Goal: Task Accomplishment & Management: Complete application form

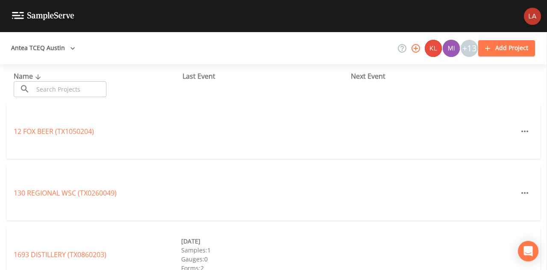
click at [49, 47] on button "Antea TCEQ Austin" at bounding box center [43, 48] width 71 height 16
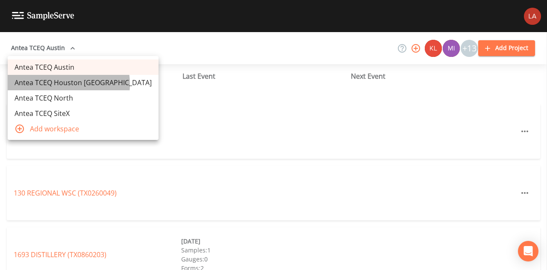
click at [56, 84] on link "Antea TCEQ Houston San Antonio" at bounding box center [83, 82] width 151 height 15
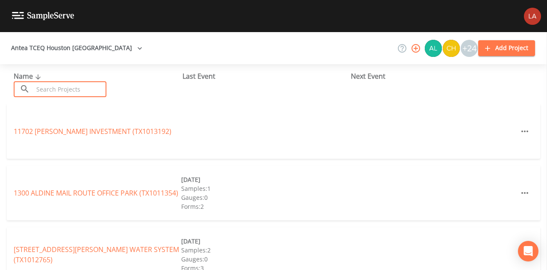
click at [76, 89] on input "text" at bounding box center [69, 89] width 73 height 16
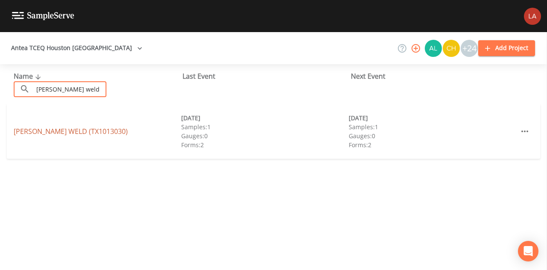
type input "[PERSON_NAME] weld"
click at [41, 131] on link "[PERSON_NAME] WELD (TX1013030)" at bounding box center [71, 130] width 114 height 9
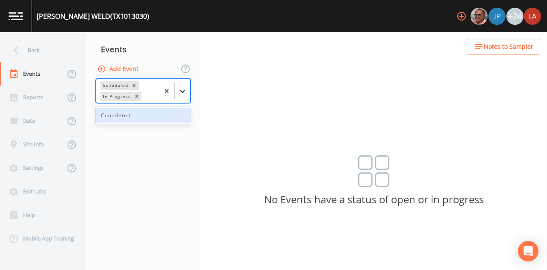
click at [184, 95] on div at bounding box center [182, 90] width 15 height 15
click at [152, 117] on div "Completed" at bounding box center [143, 115] width 95 height 15
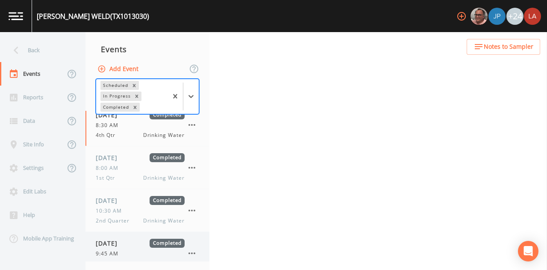
scroll to position [20, 0]
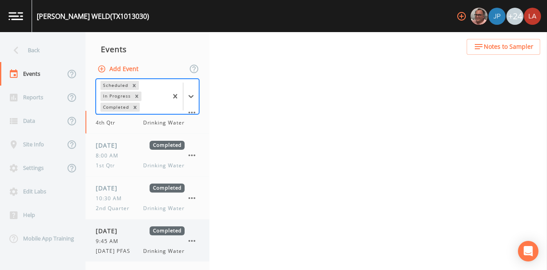
click at [127, 235] on div "[DATE] Completed 9:45 AM [DATE] PFAS Drinking Water" at bounding box center [140, 240] width 89 height 29
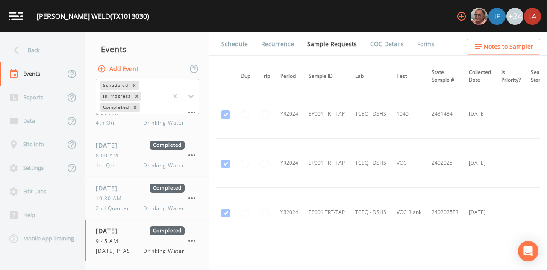
click at [419, 39] on link "Forms" at bounding box center [426, 44] width 20 height 24
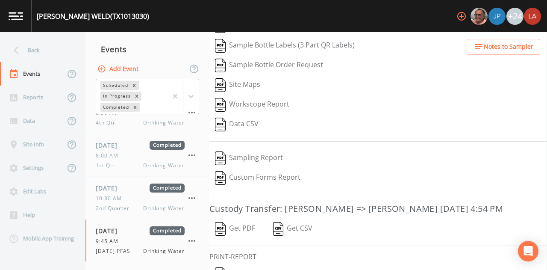
scroll to position [138, 0]
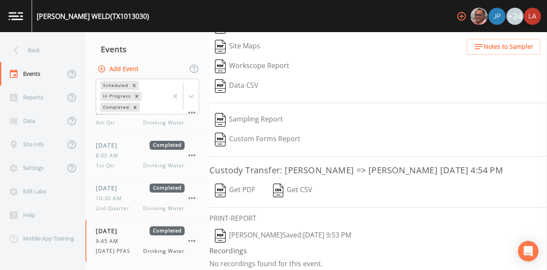
click at [273, 230] on button "[PERSON_NAME]  Saved: [DATE] 9:53 PM" at bounding box center [282, 236] width 147 height 20
click at [16, 44] on icon at bounding box center [16, 50] width 15 height 15
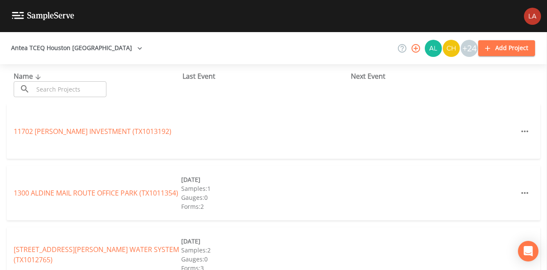
click at [91, 86] on input "text" at bounding box center [69, 89] width 73 height 16
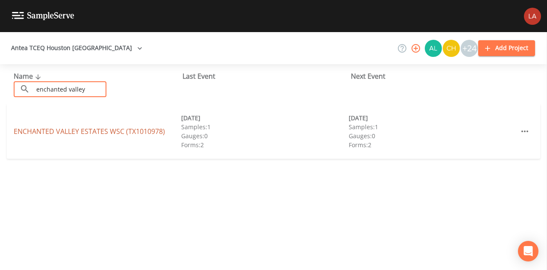
type input "enchanted valley"
click at [28, 130] on link "ENCHANTED [GEOGRAPHIC_DATA] (TX1010978)" at bounding box center [89, 130] width 151 height 9
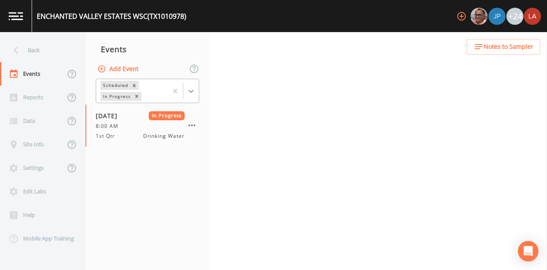
click at [187, 90] on icon at bounding box center [191, 91] width 9 height 9
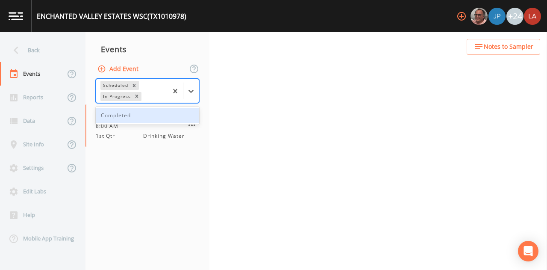
click at [117, 117] on div "Completed" at bounding box center [147, 115] width 103 height 15
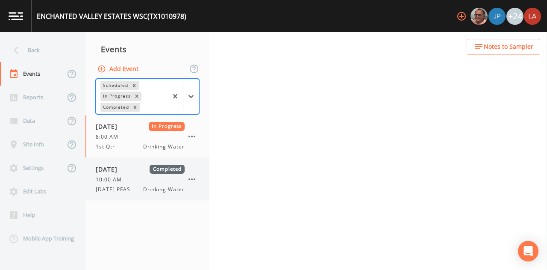
click at [108, 180] on span "10:00 AM" at bounding box center [111, 180] width 31 height 8
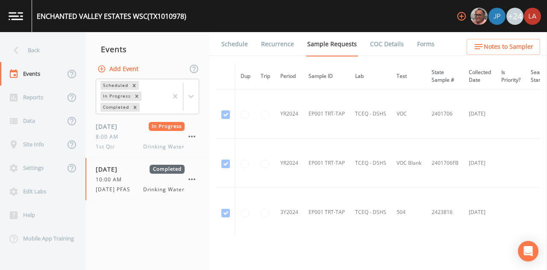
click at [407, 47] on li "Forms" at bounding box center [420, 44] width 31 height 24
click at [416, 45] on link "Forms" at bounding box center [426, 44] width 20 height 24
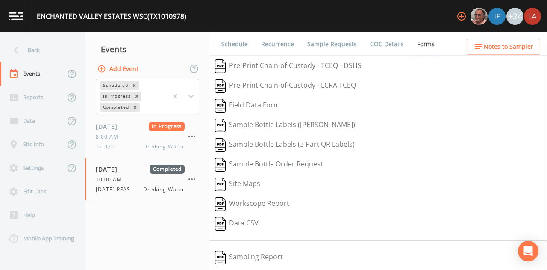
scroll to position [138, 0]
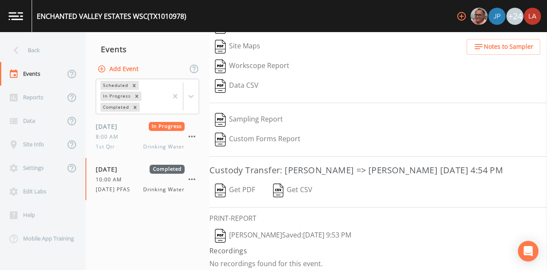
click at [263, 229] on button "[PERSON_NAME]  Saved: [DATE] 9:53 PM" at bounding box center [282, 236] width 147 height 20
click at [37, 51] on div "Back" at bounding box center [38, 49] width 77 height 23
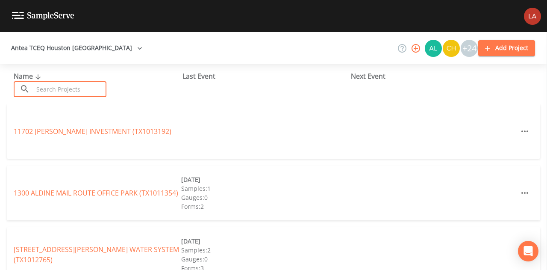
click at [82, 84] on input "text" at bounding box center [69, 89] width 73 height 16
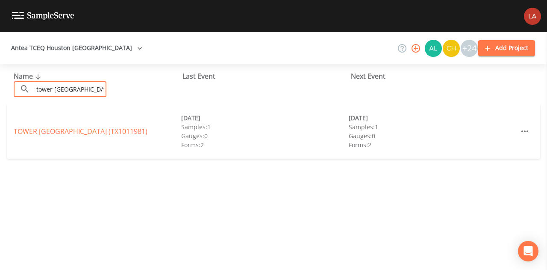
type input "tower [GEOGRAPHIC_DATA]"
click at [45, 130] on link "TOWER [GEOGRAPHIC_DATA] (TX1011981)" at bounding box center [81, 130] width 134 height 9
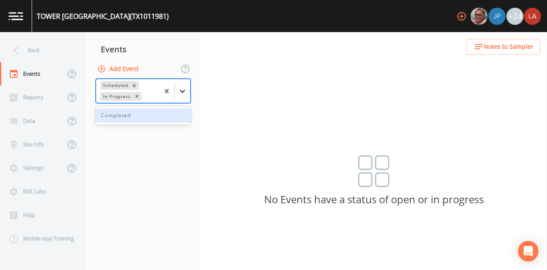
click at [181, 88] on icon at bounding box center [182, 91] width 9 height 9
click at [145, 116] on div "Completed" at bounding box center [143, 115] width 95 height 15
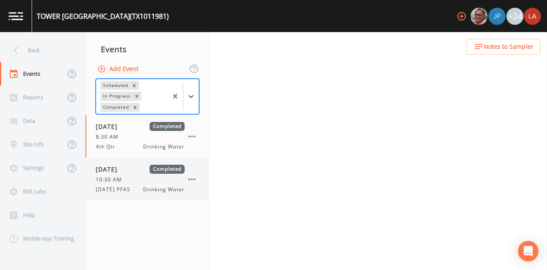
click at [131, 180] on div "10:30 AM" at bounding box center [140, 180] width 89 height 8
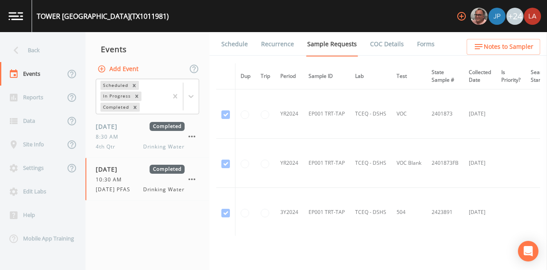
click at [416, 44] on link "Forms" at bounding box center [426, 44] width 20 height 24
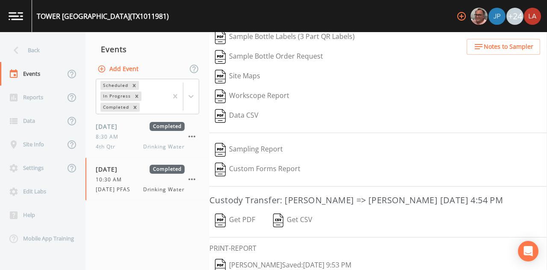
scroll to position [138, 0]
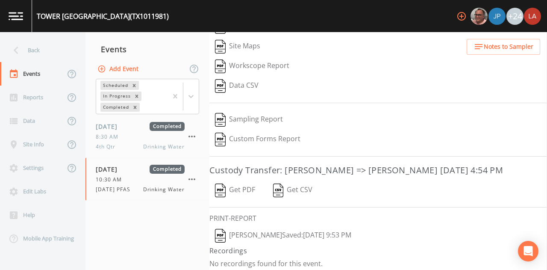
click at [281, 228] on button "[PERSON_NAME]  Saved: [DATE] 9:53 PM" at bounding box center [282, 236] width 147 height 20
click at [45, 55] on div "Back" at bounding box center [38, 49] width 77 height 23
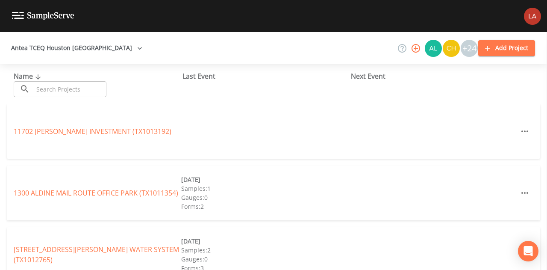
click at [73, 86] on input "text" at bounding box center [69, 89] width 73 height 16
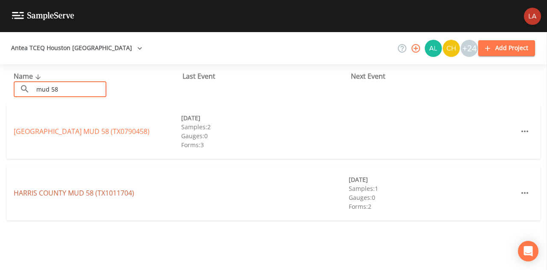
type input "mud 58"
click at [90, 191] on link "[GEOGRAPHIC_DATA] 58 (TX1011704)" at bounding box center [74, 192] width 120 height 9
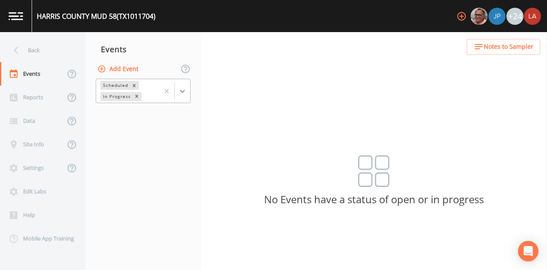
click at [185, 89] on icon at bounding box center [182, 91] width 9 height 9
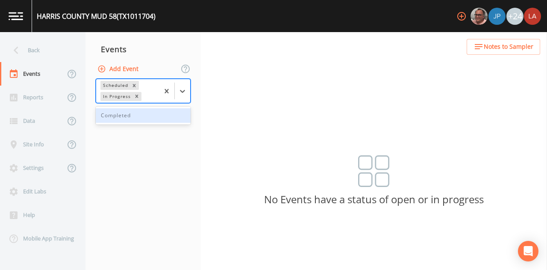
click at [145, 114] on div "Completed" at bounding box center [143, 115] width 95 height 15
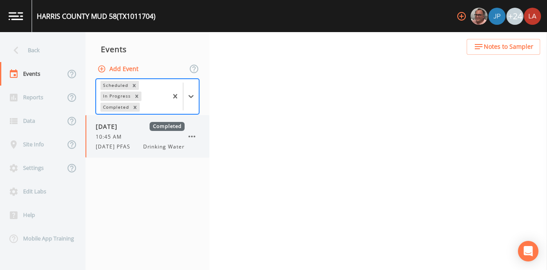
click at [124, 139] on span "10:45 AM" at bounding box center [111, 137] width 31 height 8
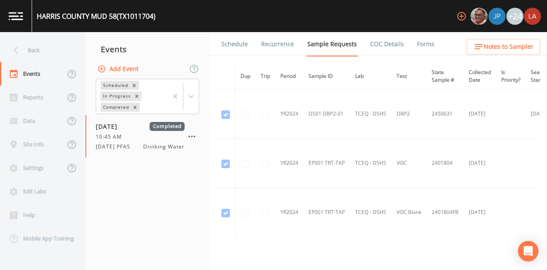
click at [419, 45] on link "Forms" at bounding box center [426, 44] width 20 height 24
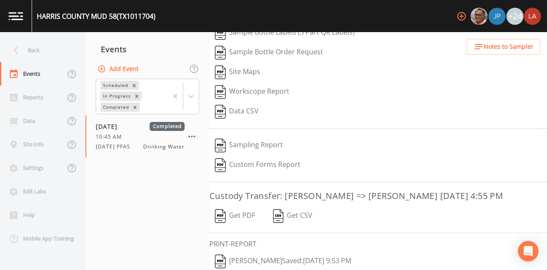
scroll to position [138, 0]
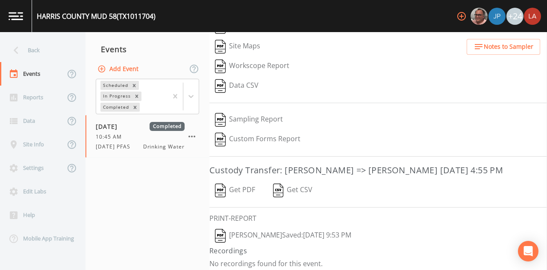
click at [259, 235] on button "[PERSON_NAME]  Saved: [DATE] 9:53 PM" at bounding box center [282, 236] width 147 height 20
click at [29, 46] on div "Back" at bounding box center [38, 49] width 77 height 23
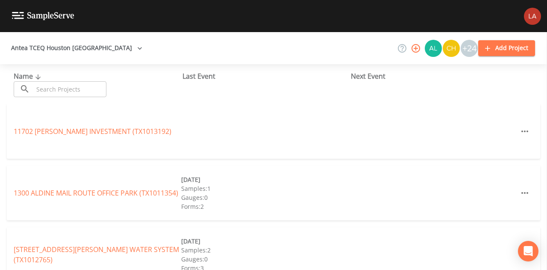
click at [90, 88] on input "text" at bounding box center [69, 89] width 73 height 16
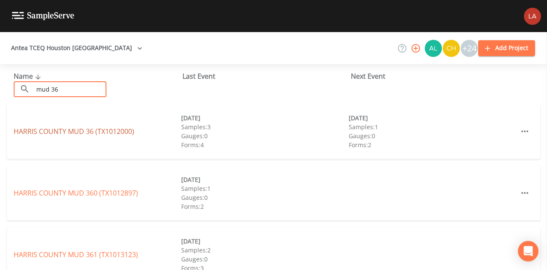
type input "mud 36"
click at [100, 132] on link "[GEOGRAPHIC_DATA] 36 (TX1012000)" at bounding box center [74, 130] width 120 height 9
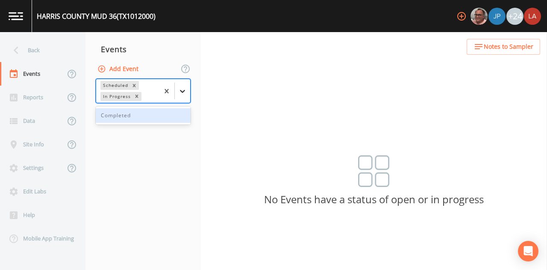
click at [184, 94] on icon at bounding box center [182, 91] width 9 height 9
click at [144, 117] on div "Completed" at bounding box center [143, 115] width 95 height 15
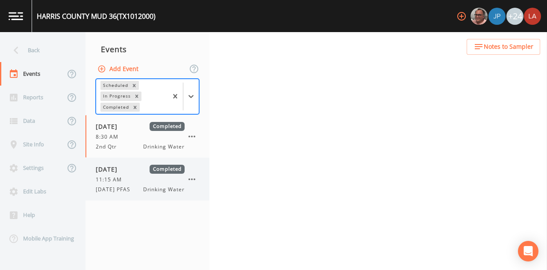
click at [138, 176] on div "11:15 AM" at bounding box center [140, 180] width 89 height 8
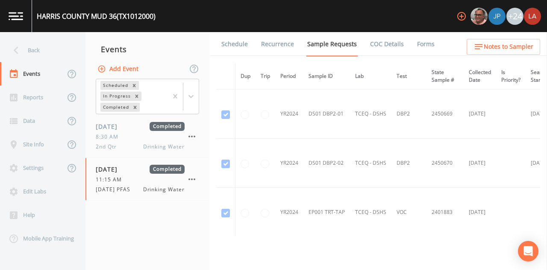
click at [420, 46] on link "Forms" at bounding box center [426, 44] width 20 height 24
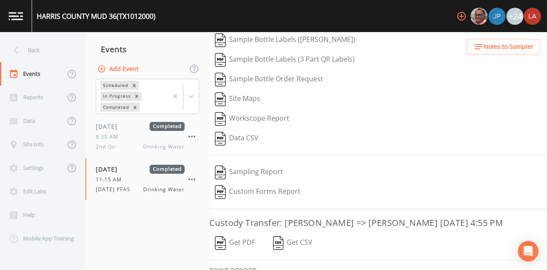
scroll to position [138, 0]
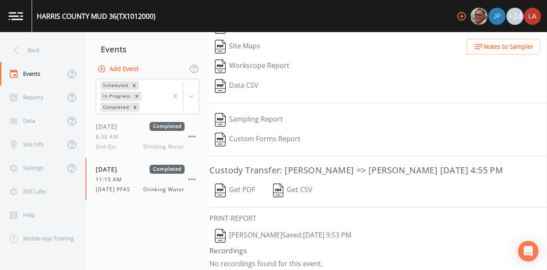
click at [271, 233] on button "[PERSON_NAME]  Saved: [DATE] 9:53 PM" at bounding box center [282, 236] width 147 height 20
click at [50, 47] on div "Back" at bounding box center [38, 49] width 77 height 23
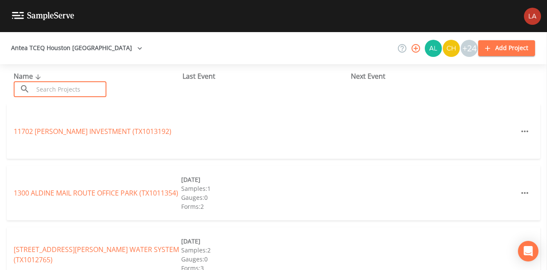
click at [80, 82] on input "text" at bounding box center [69, 89] width 73 height 16
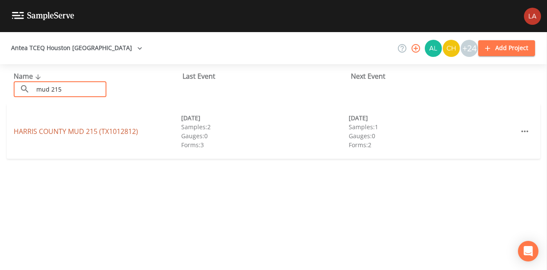
type input "mud 215"
click at [44, 134] on link "[GEOGRAPHIC_DATA] 215 (TX1012812)" at bounding box center [76, 130] width 124 height 9
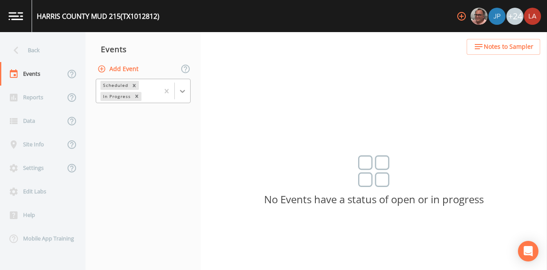
click at [185, 91] on icon at bounding box center [182, 91] width 9 height 9
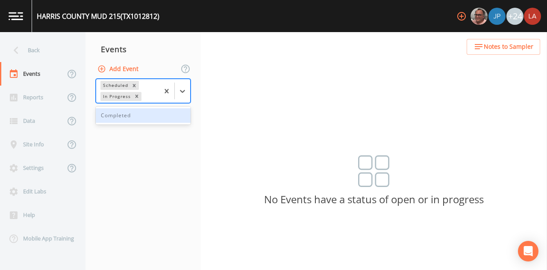
click at [143, 114] on div "Completed" at bounding box center [143, 115] width 95 height 15
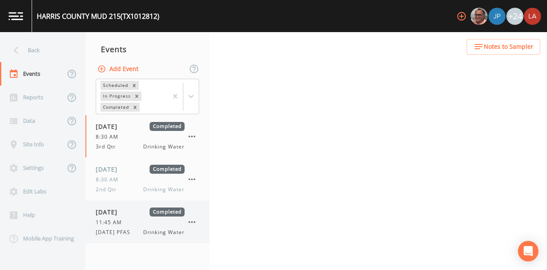
click at [127, 203] on div "[DATE] Completed 11:45 AM [DATE] PFAS Drinking Water" at bounding box center [147, 221] width 124 height 42
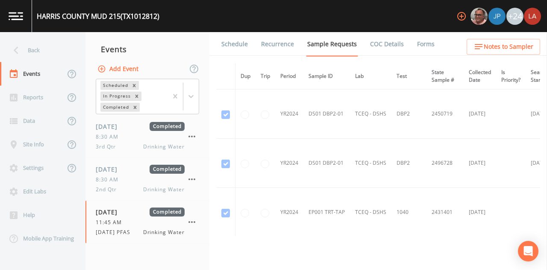
click at [421, 49] on link "Forms" at bounding box center [426, 44] width 20 height 24
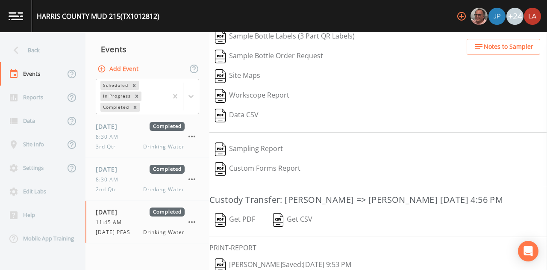
scroll to position [138, 0]
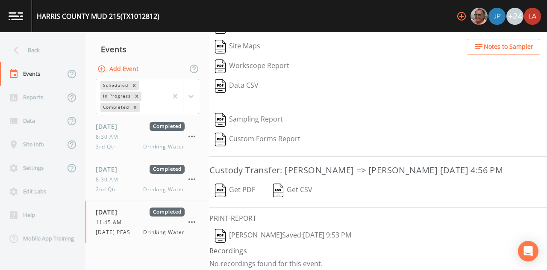
click at [272, 232] on button "[PERSON_NAME]  Saved: [DATE] 9:53 PM" at bounding box center [282, 236] width 147 height 20
click at [10, 46] on icon at bounding box center [16, 50] width 15 height 15
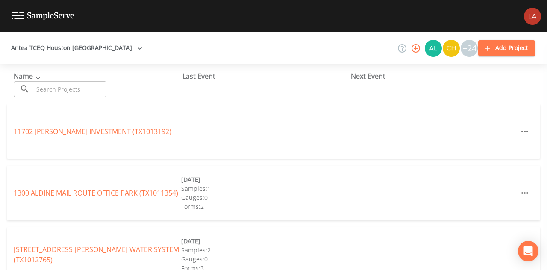
click at [69, 87] on input "text" at bounding box center [69, 89] width 73 height 16
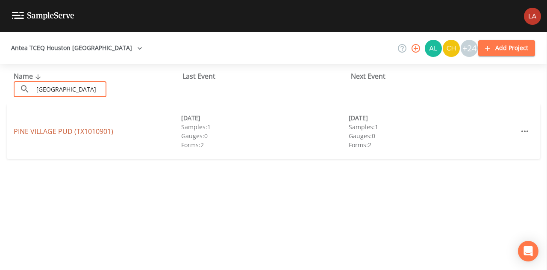
type input "[GEOGRAPHIC_DATA]"
click at [44, 130] on link "[GEOGRAPHIC_DATA] (TX1010901)" at bounding box center [64, 130] width 100 height 9
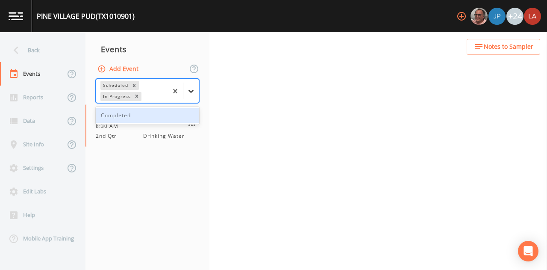
click at [183, 90] on div at bounding box center [182, 90] width 31 height 23
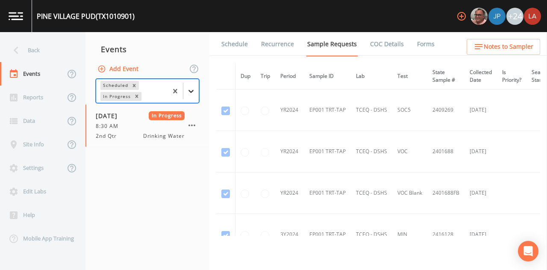
click at [193, 90] on icon at bounding box center [190, 91] width 5 height 3
click at [190, 89] on icon at bounding box center [191, 91] width 9 height 9
click at [124, 116] on div "Completed" at bounding box center [147, 115] width 103 height 15
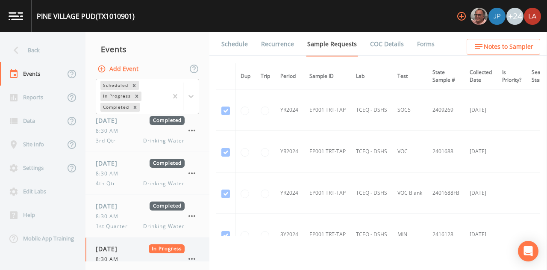
click at [118, 245] on span "[DATE]" at bounding box center [110, 248] width 28 height 9
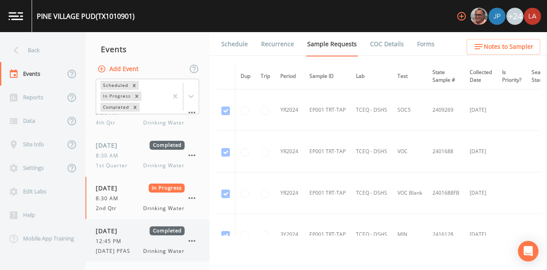
click at [116, 245] on div "[DATE] Completed 12:45 PM [DATE] PFAS Drinking Water" at bounding box center [140, 240] width 89 height 29
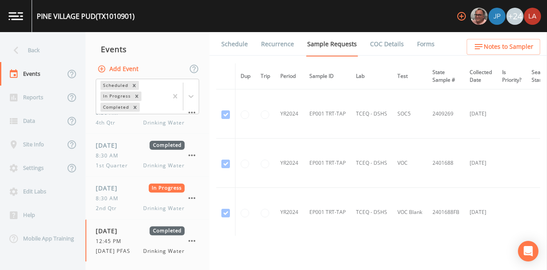
click at [422, 44] on link "Forms" at bounding box center [426, 44] width 20 height 24
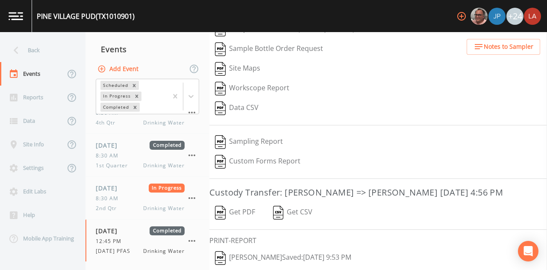
scroll to position [138, 0]
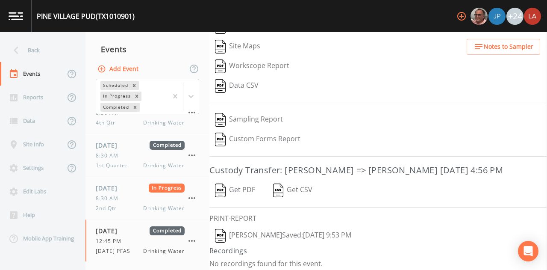
click at [263, 229] on button "[PERSON_NAME]  Saved: [DATE] 9:53 PM" at bounding box center [282, 236] width 147 height 20
click at [28, 38] on nav "Back Events Reports Data Site Info Settings Edit Labs Help Mobile App Training" at bounding box center [42, 151] width 85 height 238
click at [34, 43] on div "Back" at bounding box center [38, 49] width 77 height 23
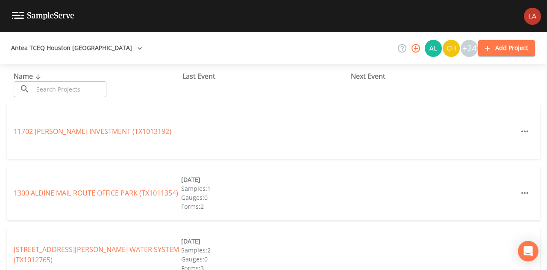
click at [98, 89] on input "text" at bounding box center [69, 89] width 73 height 16
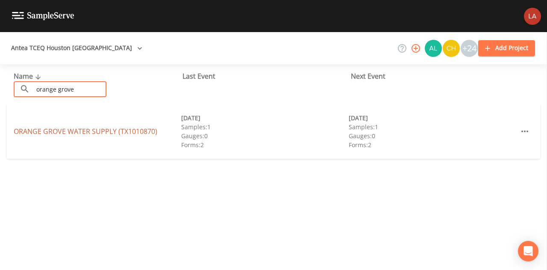
type input "orange grove"
click at [47, 132] on link "ORANGE GROVE WATER SUPPLY (TX1010870)" at bounding box center [86, 130] width 144 height 9
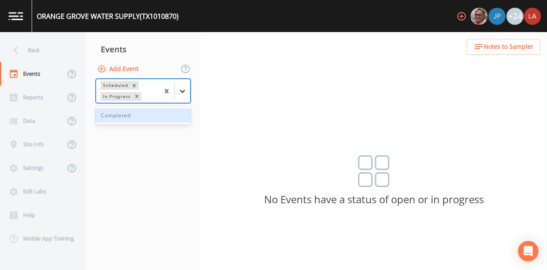
click at [185, 96] on div at bounding box center [182, 90] width 15 height 15
click at [138, 115] on div "Completed" at bounding box center [143, 115] width 95 height 15
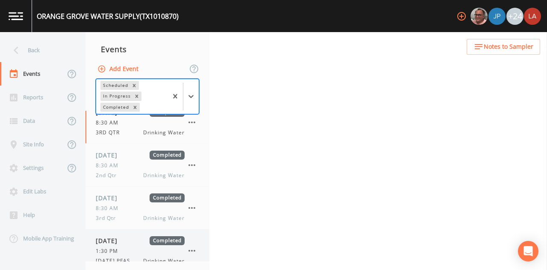
scroll to position [20, 0]
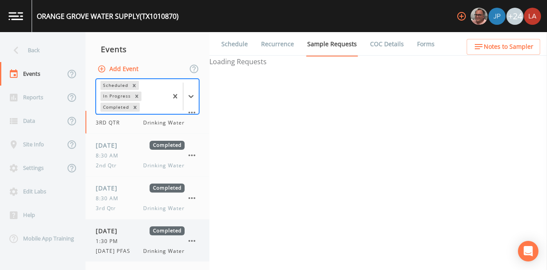
click at [123, 246] on div "[DATE] Completed 1:30 PM [DATE] PFAS Drinking Water" at bounding box center [140, 240] width 89 height 29
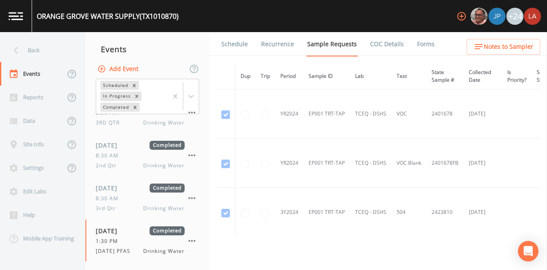
click at [408, 43] on li "Forms" at bounding box center [420, 44] width 31 height 24
click at [425, 44] on link "Forms" at bounding box center [426, 44] width 20 height 24
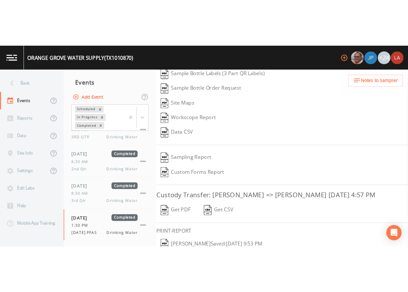
scroll to position [138, 0]
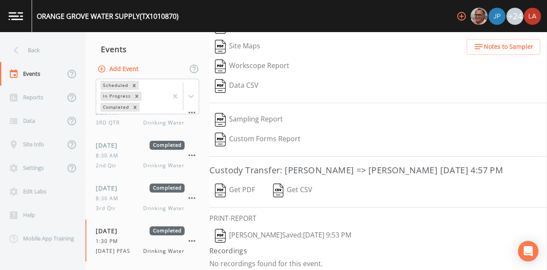
click at [285, 230] on button "[PERSON_NAME]  Saved: [DATE] 9:53 PM" at bounding box center [282, 236] width 147 height 20
click at [31, 55] on div "Back" at bounding box center [38, 49] width 77 height 23
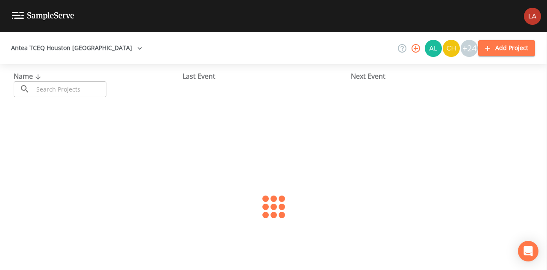
click at [70, 92] on input "text" at bounding box center [69, 89] width 73 height 16
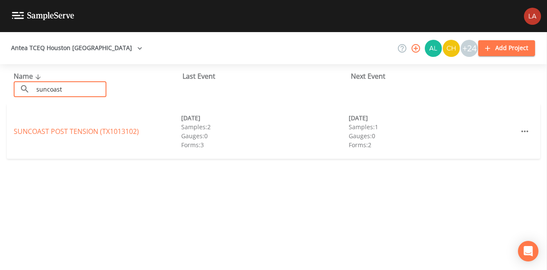
click at [137, 261] on div "Name ​ suncoast ​ Last Event Next Event SUNCOAST POST TENSION (TX1013102) [DATE…" at bounding box center [273, 167] width 547 height 206
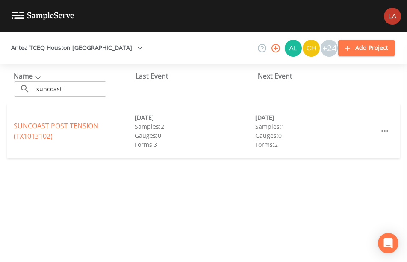
click at [214, 56] on div "Antea TCEQ Houston San Antonio +24 Add Project" at bounding box center [203, 48] width 407 height 32
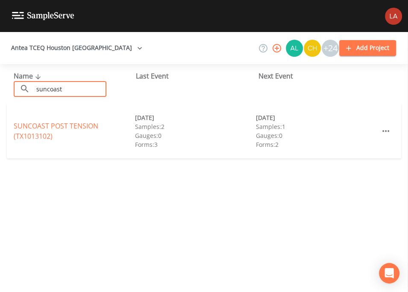
drag, startPoint x: 79, startPoint y: 89, endPoint x: -4, endPoint y: 70, distance: 85.0
click at [0, 70] on html "Antea TCEQ Houston San Antonio +24 Add Project Name ​ suncoast ​ Last Event Nex…" at bounding box center [204, 146] width 408 height 292
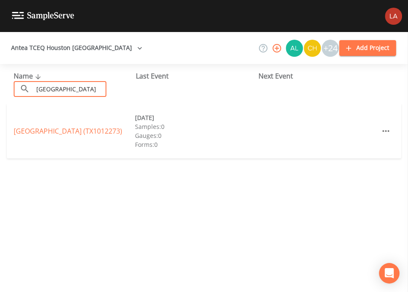
type input "[GEOGRAPHIC_DATA]"
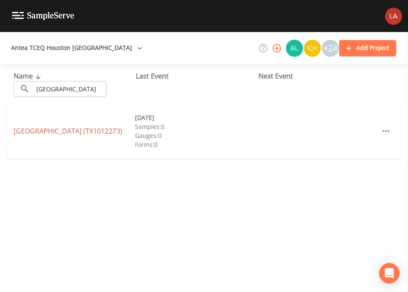
click at [59, 126] on link "[GEOGRAPHIC_DATA] (TX1012273)" at bounding box center [68, 130] width 109 height 9
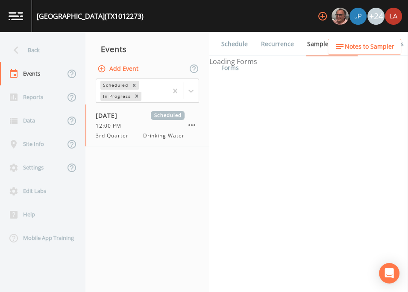
click at [127, 69] on button "Add Event" at bounding box center [119, 69] width 46 height 16
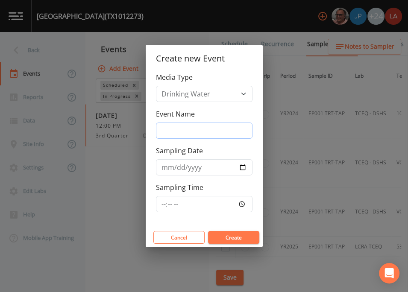
click at [173, 128] on input "Event Name" at bounding box center [204, 131] width 97 height 16
drag, startPoint x: 227, startPoint y: 128, endPoint x: 87, endPoint y: 131, distance: 140.6
click at [87, 131] on div "Create new Event Media Type Drinking Water Event Name [DATE] PFAS Sampling Date…" at bounding box center [204, 146] width 408 height 292
type input "[DATE] PFAS"
click at [167, 167] on input "Sampling Date" at bounding box center [204, 167] width 97 height 16
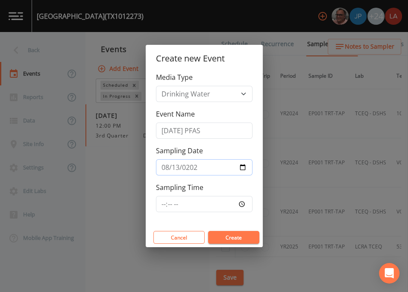
type input "[DATE]"
type input "08:15"
click at [208, 231] on button "Create" at bounding box center [233, 237] width 51 height 13
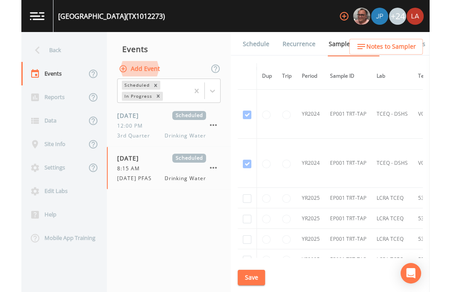
scroll to position [96, 0]
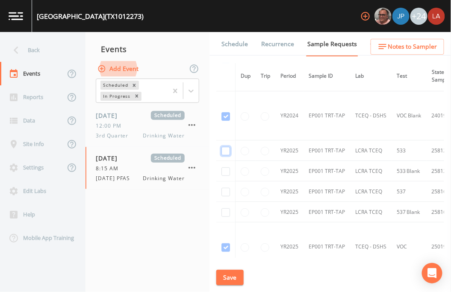
click at [225, 151] on input "checkbox" at bounding box center [225, 151] width 9 height 9
checkbox input "true"
click at [223, 174] on input "checkbox" at bounding box center [225, 171] width 9 height 9
checkbox input "true"
click at [225, 191] on input "checkbox" at bounding box center [225, 192] width 9 height 9
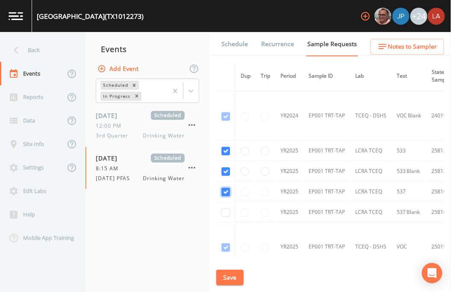
checkbox input "true"
click at [224, 214] on input "checkbox" at bounding box center [225, 213] width 9 height 9
checkbox input "true"
click at [232, 269] on button "Save" at bounding box center [229, 278] width 27 height 16
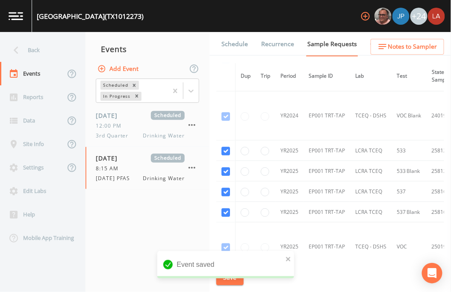
click at [240, 47] on link "Schedule" at bounding box center [234, 44] width 29 height 24
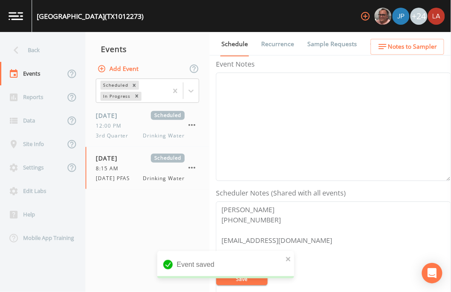
scroll to position [237, 0]
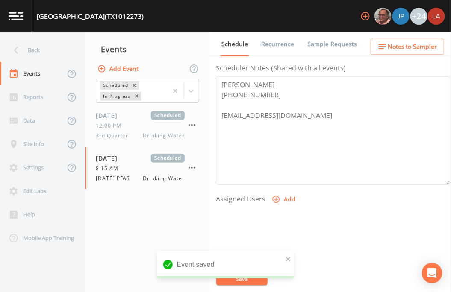
click at [286, 204] on button "Add" at bounding box center [284, 200] width 29 height 16
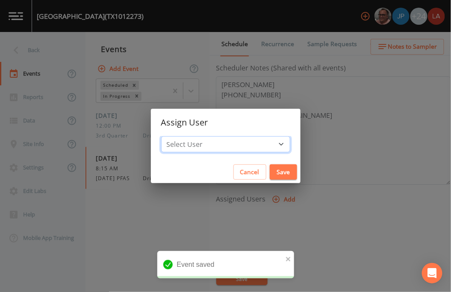
click at [244, 142] on select "Select User [PERSON_NAME] [PERSON_NAME] [PERSON_NAME] [PERSON_NAME] [PERSON_NAM…" at bounding box center [225, 144] width 129 height 16
click at [180, 136] on select "Select User [PERSON_NAME] [PERSON_NAME] [PERSON_NAME] [PERSON_NAME] [PERSON_NAM…" at bounding box center [225, 144] width 129 height 16
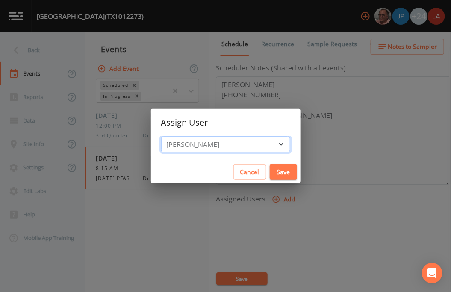
click at [244, 142] on select "Select User [PERSON_NAME] [PERSON_NAME] [PERSON_NAME] [PERSON_NAME] [PERSON_NAM…" at bounding box center [225, 144] width 129 height 16
click at [232, 147] on select "Select User [PERSON_NAME] [PERSON_NAME] [PERSON_NAME] [PERSON_NAME] [PERSON_NAM…" at bounding box center [225, 144] width 129 height 16
select select "0c4ac92a-2052-4971-af99-d49bdd27a7b1"
click at [180, 136] on select "Select User [PERSON_NAME] [PERSON_NAME] [PERSON_NAME] [PERSON_NAME] [PERSON_NAM…" at bounding box center [225, 144] width 129 height 16
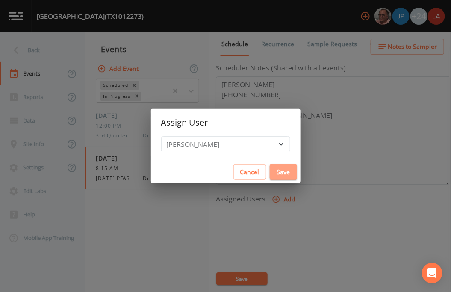
click at [270, 174] on button "Save" at bounding box center [283, 172] width 27 height 16
select select
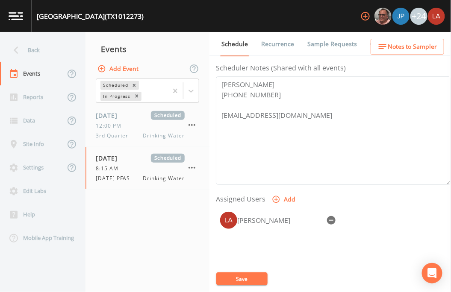
click at [249, 269] on button "Save" at bounding box center [241, 279] width 51 height 13
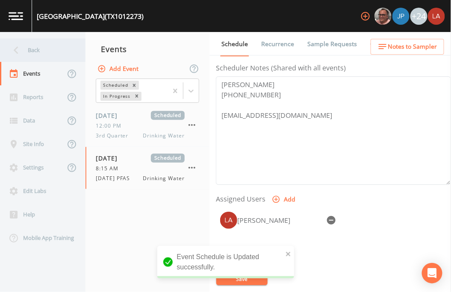
click at [36, 47] on div "Back" at bounding box center [38, 49] width 77 height 23
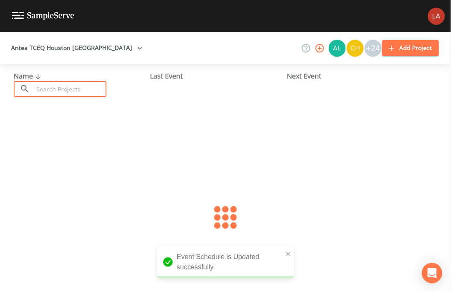
click at [79, 89] on input "text" at bounding box center [69, 89] width 73 height 16
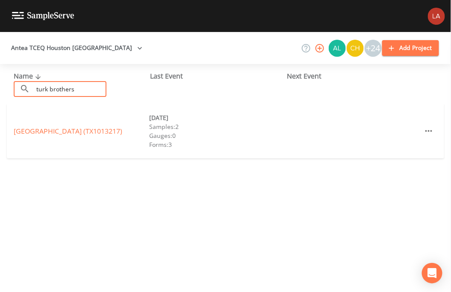
type input "turk brothers"
click at [71, 126] on div "[GEOGRAPHIC_DATA] (TX1013217) [DATE] Samples: 2 Gauges: 0 Forms: 3" at bounding box center [225, 131] width 437 height 55
click at [72, 127] on link "[GEOGRAPHIC_DATA] (TX1013217)" at bounding box center [68, 130] width 109 height 9
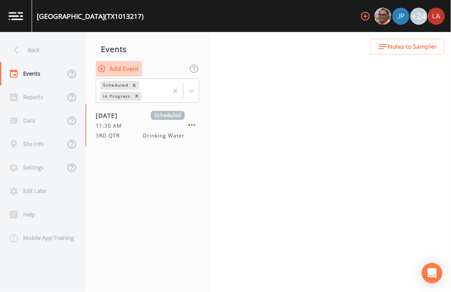
click at [127, 70] on button "Add Event" at bounding box center [119, 69] width 46 height 16
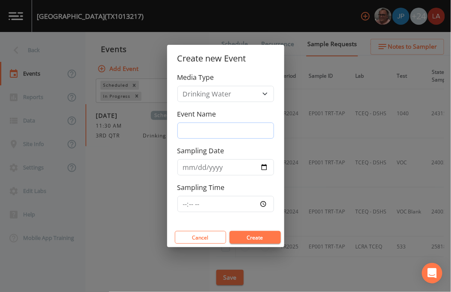
click at [219, 130] on input "Event Name" at bounding box center [225, 131] width 97 height 16
paste input "[DATE] PFAS"
type input "[DATE] PFAS"
click at [182, 162] on input "Sampling Date" at bounding box center [225, 167] width 97 height 16
type input "[DATE]"
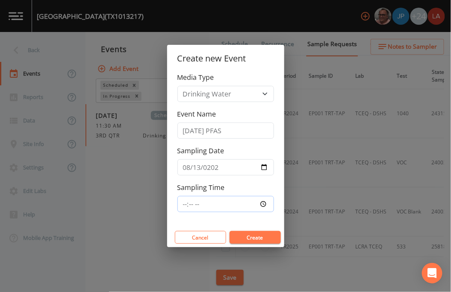
type input "09:00"
click at [229, 231] on button "Create" at bounding box center [254, 237] width 51 height 13
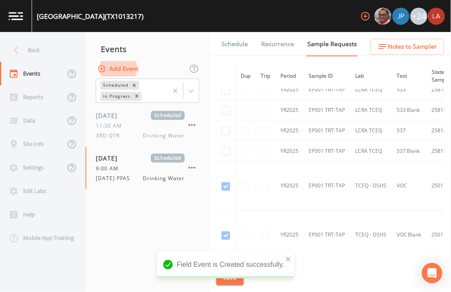
scroll to position [95, 0]
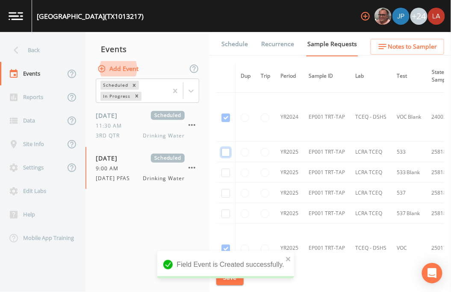
click at [225, 153] on input "checkbox" at bounding box center [225, 152] width 9 height 9
checkbox input "true"
click at [228, 171] on input "checkbox" at bounding box center [225, 173] width 9 height 9
checkbox input "true"
click at [226, 190] on input "checkbox" at bounding box center [225, 193] width 9 height 9
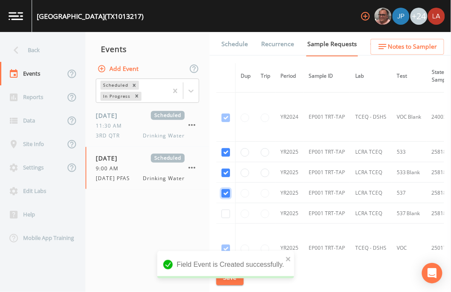
checkbox input "true"
click at [224, 212] on input "checkbox" at bounding box center [225, 214] width 9 height 9
checkbox input "true"
click at [291, 257] on div "Field Event is Created successfully." at bounding box center [225, 264] width 137 height 27
click at [289, 259] on icon "close" at bounding box center [288, 259] width 6 height 7
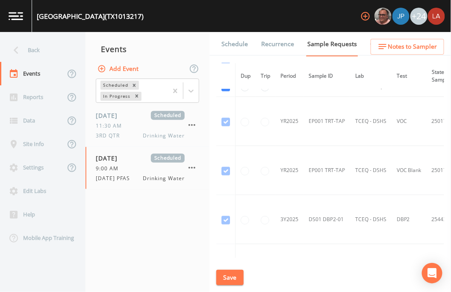
scroll to position [285, 0]
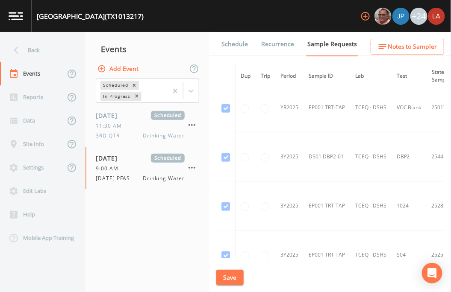
click at [233, 269] on button "Save" at bounding box center [229, 278] width 27 height 16
click at [236, 44] on link "Schedule" at bounding box center [234, 44] width 29 height 24
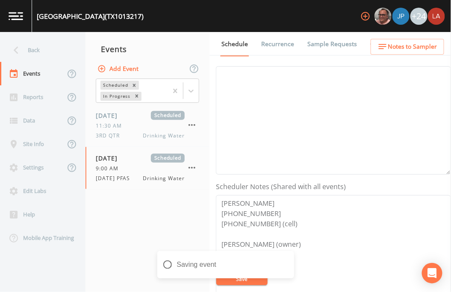
scroll to position [237, 0]
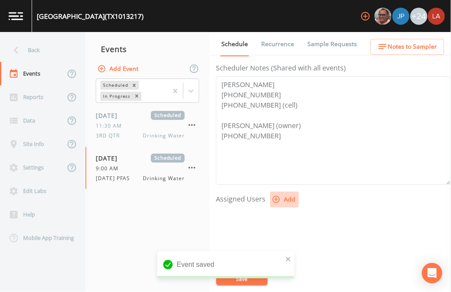
click at [286, 198] on button "Add" at bounding box center [284, 200] width 29 height 16
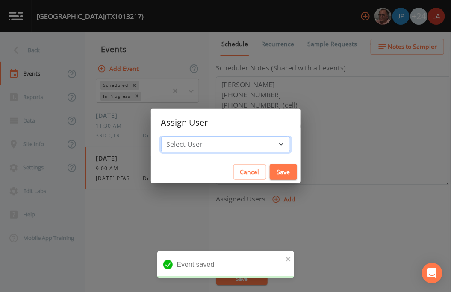
drag, startPoint x: 254, startPoint y: 144, endPoint x: 256, endPoint y: 139, distance: 4.8
click at [254, 143] on select "Select User [PERSON_NAME] [PERSON_NAME] [PERSON_NAME] [PERSON_NAME] [PERSON_NAM…" at bounding box center [225, 144] width 129 height 16
select select "0c4ac92a-2052-4971-af99-d49bdd27a7b1"
click at [180, 136] on select "Select User [PERSON_NAME] [PERSON_NAME] [PERSON_NAME] [PERSON_NAME] [PERSON_NAM…" at bounding box center [225, 144] width 129 height 16
click at [270, 175] on button "Save" at bounding box center [283, 172] width 27 height 16
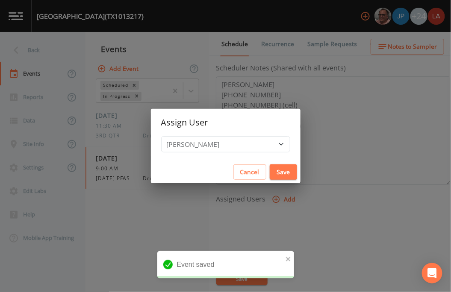
select select
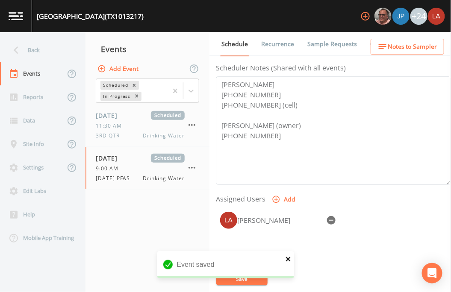
click at [289, 258] on icon "close" at bounding box center [288, 259] width 4 height 4
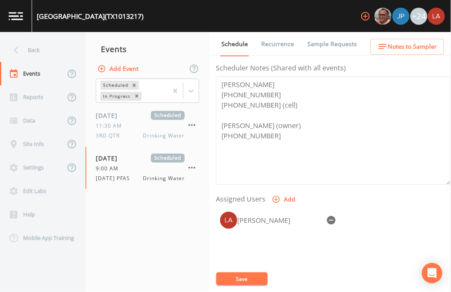
click at [236, 269] on button "Save" at bounding box center [241, 279] width 51 height 13
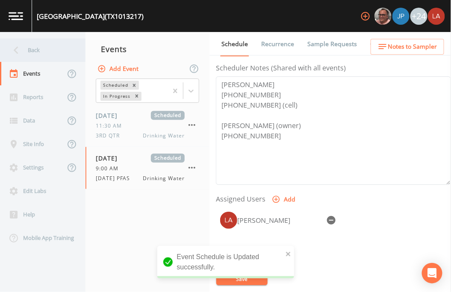
click at [44, 52] on div "Back" at bounding box center [38, 49] width 77 height 23
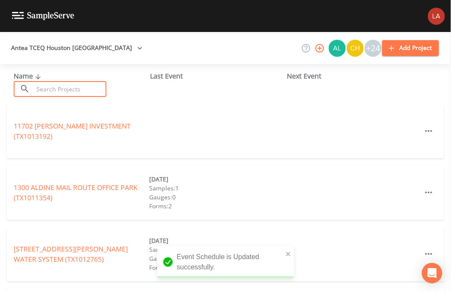
click at [83, 89] on input "text" at bounding box center [69, 89] width 73 height 16
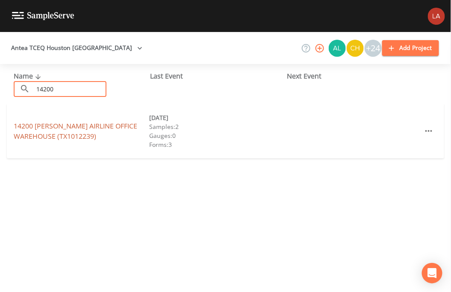
type input "14200"
click at [47, 125] on link "14200 [PERSON_NAME] AIRLINE OFFICE [GEOGRAPHIC_DATA] (TX1012239)" at bounding box center [75, 131] width 123 height 20
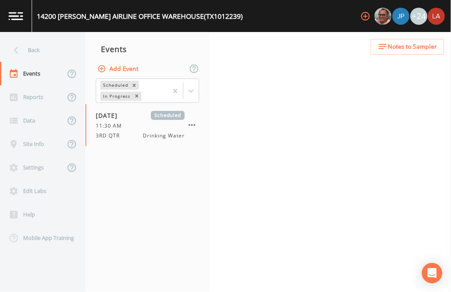
click at [116, 68] on button "Add Event" at bounding box center [119, 69] width 46 height 16
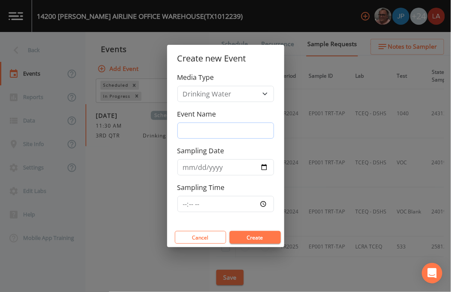
click at [231, 134] on input "Event Name" at bounding box center [225, 131] width 97 height 16
paste input "[DATE] PFAS"
type input "[DATE] PFAS"
click at [185, 165] on input "Sampling Date" at bounding box center [225, 167] width 97 height 16
type input "[DATE]"
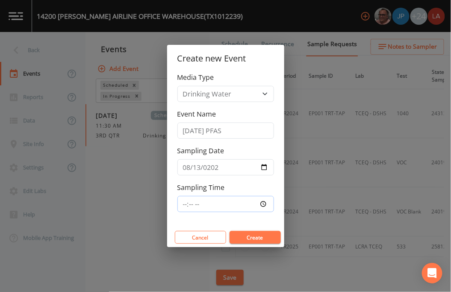
click at [185, 201] on input "Sampling Time" at bounding box center [225, 204] width 97 height 16
type input "09:30"
click at [229, 231] on button "Create" at bounding box center [254, 237] width 51 height 13
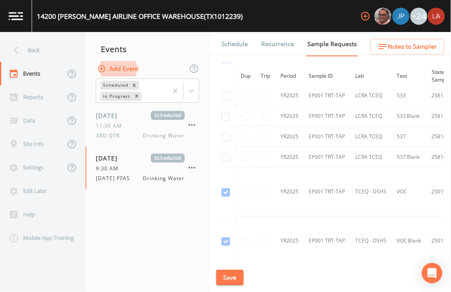
scroll to position [142, 0]
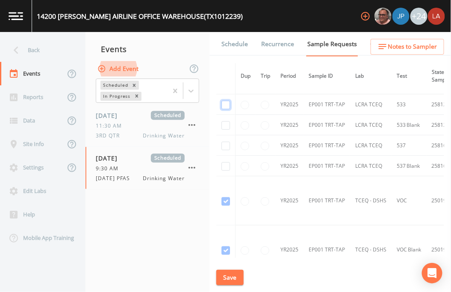
click at [226, 106] on input "checkbox" at bounding box center [225, 105] width 9 height 9
checkbox input "true"
click at [226, 124] on input "checkbox" at bounding box center [225, 125] width 9 height 9
checkbox input "true"
drag, startPoint x: 225, startPoint y: 141, endPoint x: 229, endPoint y: 150, distance: 9.6
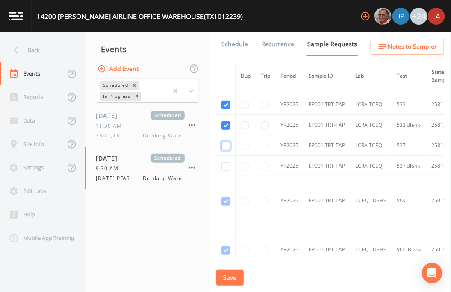
click at [225, 142] on input "checkbox" at bounding box center [225, 146] width 9 height 9
checkbox input "true"
click at [226, 164] on input "checkbox" at bounding box center [225, 166] width 9 height 9
checkbox input "true"
click at [229, 269] on button "Save" at bounding box center [229, 278] width 27 height 16
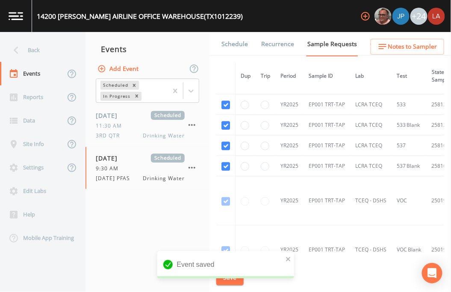
click at [239, 40] on link "Schedule" at bounding box center [234, 44] width 29 height 24
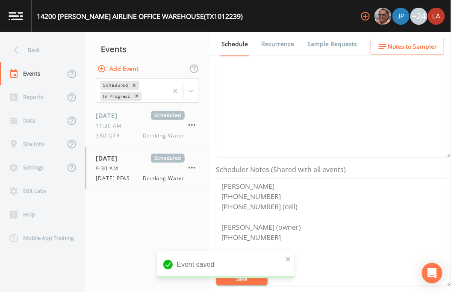
scroll to position [190, 0]
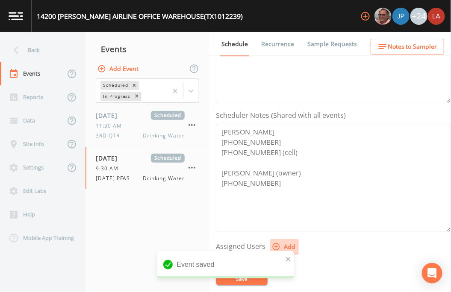
click at [283, 240] on button "Add" at bounding box center [284, 247] width 29 height 16
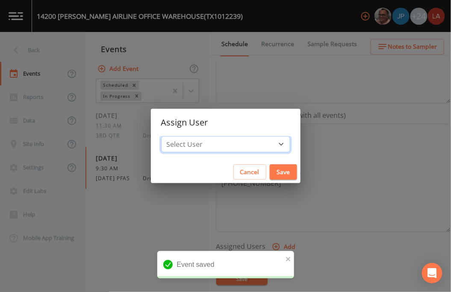
click at [234, 138] on select "Select User [PERSON_NAME] [PERSON_NAME] [PERSON_NAME] [PERSON_NAME] [PERSON_NAM…" at bounding box center [225, 144] width 129 height 16
select select "0c4ac92a-2052-4971-af99-d49bdd27a7b1"
click at [180, 136] on select "Select User [PERSON_NAME] [PERSON_NAME] [PERSON_NAME] [PERSON_NAME] [PERSON_NAM…" at bounding box center [225, 144] width 129 height 16
click at [270, 179] on button "Save" at bounding box center [283, 172] width 27 height 16
select select
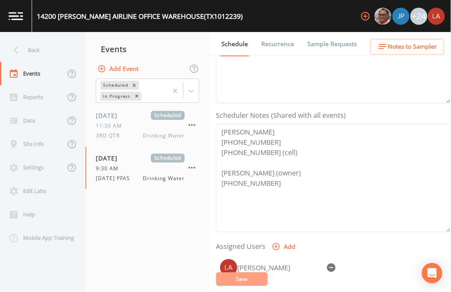
click at [249, 269] on button "Save" at bounding box center [241, 279] width 51 height 13
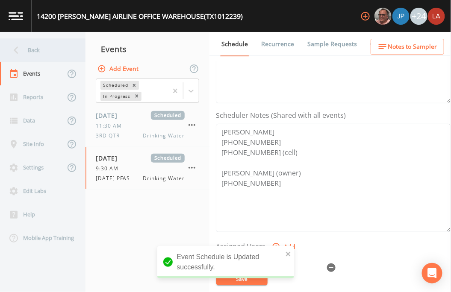
click at [34, 52] on div "Back" at bounding box center [38, 49] width 77 height 23
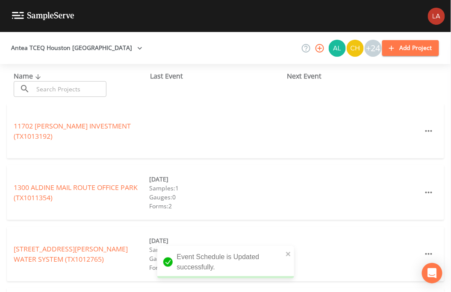
click at [73, 86] on input "text" at bounding box center [69, 89] width 73 height 16
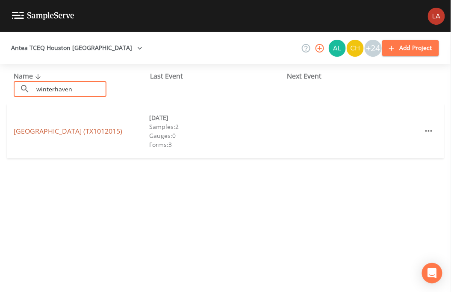
type input "winterhaven"
click at [38, 130] on link "[GEOGRAPHIC_DATA] (TX1012015)" at bounding box center [68, 130] width 109 height 9
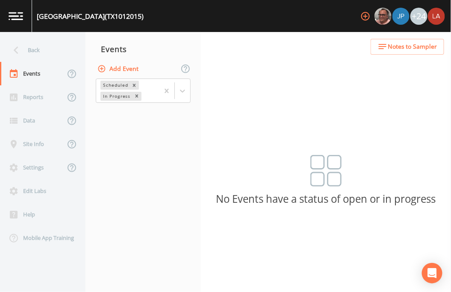
click at [115, 65] on button "Add Event" at bounding box center [119, 69] width 46 height 16
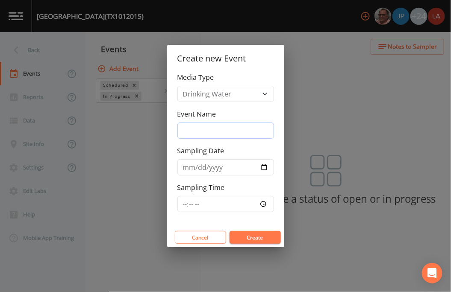
click at [237, 126] on input "Event Name" at bounding box center [225, 131] width 97 height 16
paste input "[DATE] PFAS"
type input "[DATE] PFAS"
click at [183, 168] on input "Sampling Date" at bounding box center [225, 167] width 97 height 16
type input "0005-09-04"
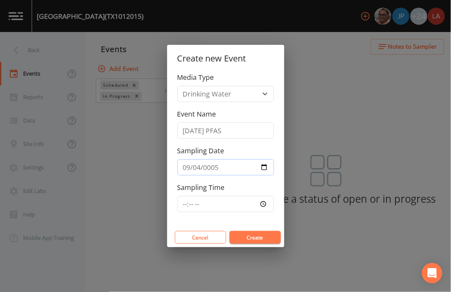
click at [182, 174] on input "0005-09-04" at bounding box center [225, 167] width 97 height 16
click at [185, 167] on input "0005-09-04" at bounding box center [225, 167] width 97 height 16
type input "[DATE]"
type input "09:45"
click at [229, 231] on button "Create" at bounding box center [254, 237] width 51 height 13
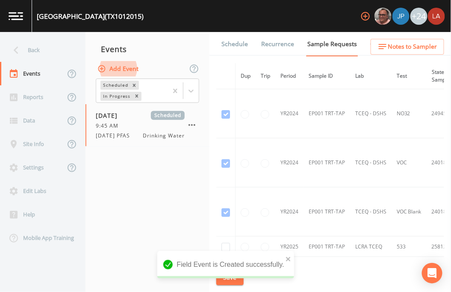
scroll to position [95, 0]
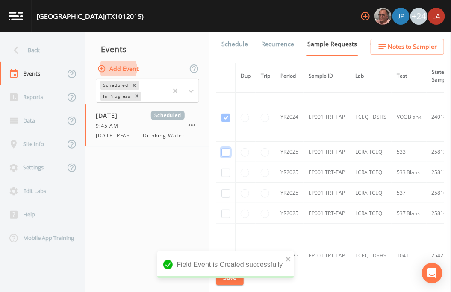
click at [226, 150] on input "checkbox" at bounding box center [225, 152] width 9 height 9
checkbox input "true"
click at [223, 173] on input "checkbox" at bounding box center [225, 173] width 9 height 9
checkbox input "true"
click at [226, 200] on td at bounding box center [225, 193] width 19 height 21
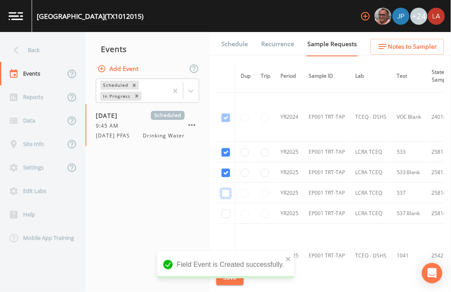
drag, startPoint x: 223, startPoint y: 193, endPoint x: 229, endPoint y: 214, distance: 21.8
click at [225, 197] on input "checkbox" at bounding box center [225, 193] width 9 height 9
checkbox input "true"
click at [227, 214] on input "checkbox" at bounding box center [225, 214] width 9 height 9
checkbox input "true"
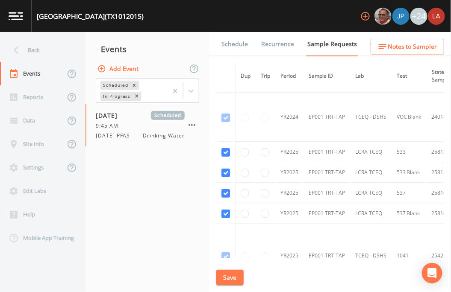
click at [226, 269] on button "Save" at bounding box center [229, 278] width 27 height 16
click at [241, 47] on link "Schedule" at bounding box center [234, 44] width 29 height 24
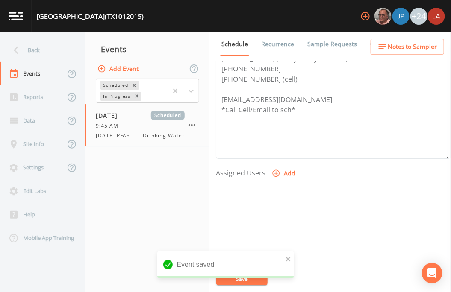
scroll to position [285, 0]
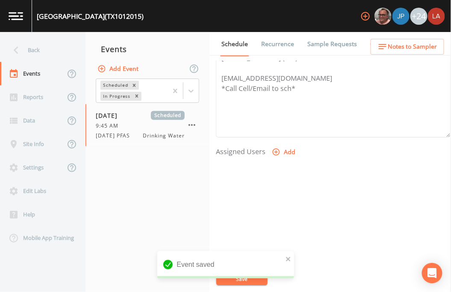
click at [282, 144] on button "Add" at bounding box center [284, 152] width 29 height 16
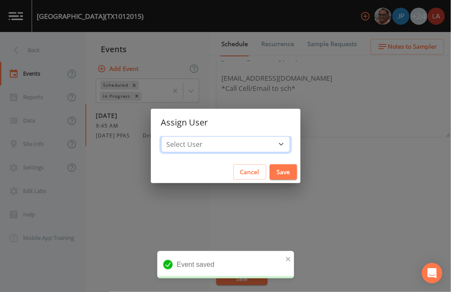
click at [246, 141] on select "Select User [PERSON_NAME] [PERSON_NAME] [PERSON_NAME] [PERSON_NAME] [PERSON_NAM…" at bounding box center [225, 144] width 129 height 16
select select "0c4ac92a-2052-4971-af99-d49bdd27a7b1"
click at [180, 136] on select "Select User [PERSON_NAME] [PERSON_NAME] [PERSON_NAME] [PERSON_NAME] [PERSON_NAM…" at bounding box center [225, 144] width 129 height 16
click at [265, 181] on div "Cancel Save" at bounding box center [226, 172] width 150 height 23
click at [270, 173] on button "Save" at bounding box center [283, 172] width 27 height 16
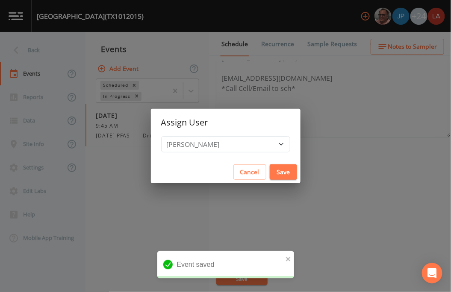
select select
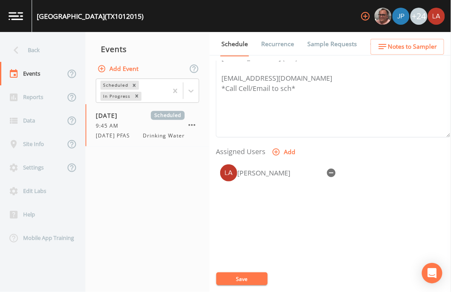
click at [266, 269] on div "WINTERHAVEN SUBDIVISION (TX1012015) +24 Back Events Reports Data Site Info Sett…" at bounding box center [225, 146] width 451 height 292
click at [266, 269] on button "Save" at bounding box center [241, 279] width 51 height 13
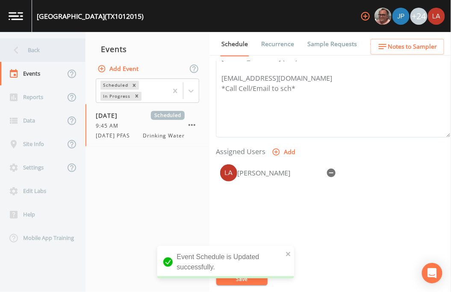
click at [29, 45] on div "Back" at bounding box center [38, 49] width 77 height 23
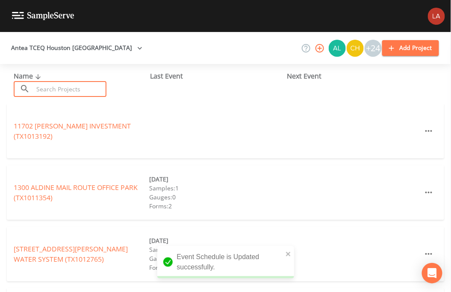
click at [95, 88] on input "text" at bounding box center [69, 89] width 73 height 16
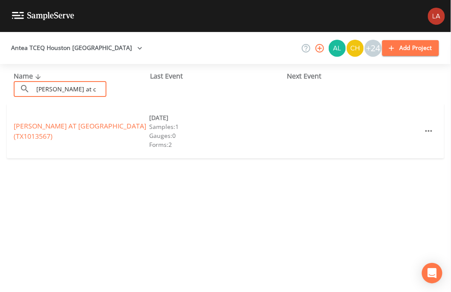
type input "[PERSON_NAME] at c"
click at [38, 131] on div "[PERSON_NAME] AT [GEOGRAPHIC_DATA] (TX1013567)" at bounding box center [81, 131] width 135 height 21
click at [56, 125] on link "[PERSON_NAME] AT [GEOGRAPHIC_DATA] (TX1013567)" at bounding box center [80, 131] width 132 height 20
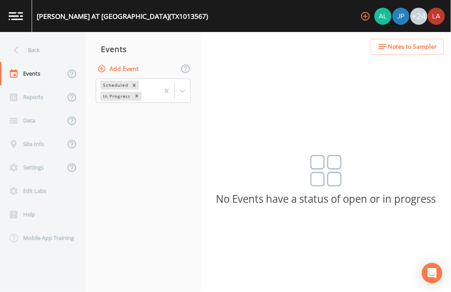
click at [109, 73] on button "Add Event" at bounding box center [119, 69] width 46 height 16
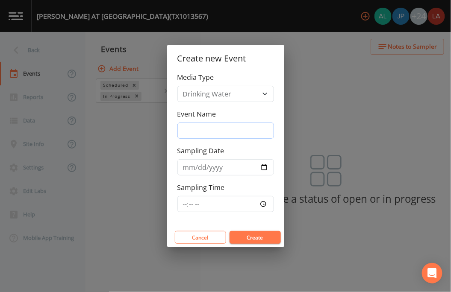
click at [224, 136] on input "Event Name" at bounding box center [225, 131] width 97 height 16
paste input "[DATE] PFAS"
type input "[DATE] PFAS"
click at [187, 166] on input "Sampling Date" at bounding box center [225, 167] width 97 height 16
type input "[DATE]"
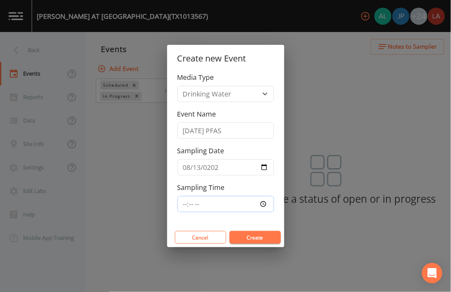
type input "10:30"
click at [229, 231] on button "Create" at bounding box center [254, 237] width 51 height 13
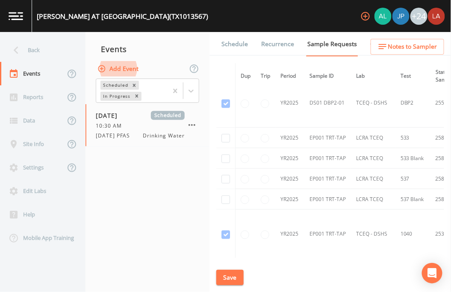
scroll to position [1044, 0]
click at [220, 133] on td at bounding box center [225, 136] width 19 height 21
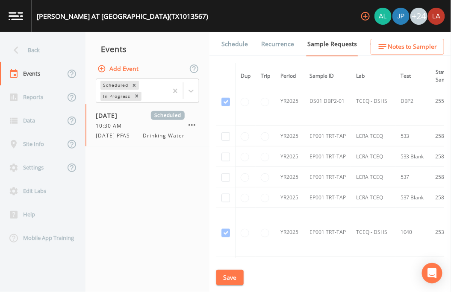
drag, startPoint x: 227, startPoint y: 138, endPoint x: 227, endPoint y: 153, distance: 14.1
click at [227, 138] on td at bounding box center [225, 136] width 19 height 21
drag, startPoint x: 226, startPoint y: 153, endPoint x: 226, endPoint y: 139, distance: 13.7
click at [226, 153] on input "checkbox" at bounding box center [225, 157] width 9 height 9
checkbox input "true"
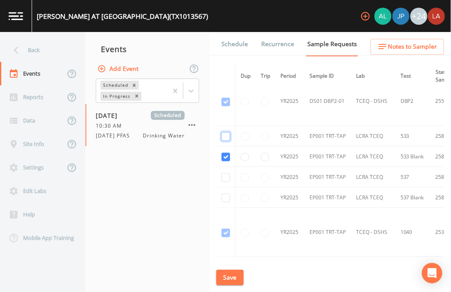
click at [226, 135] on input "checkbox" at bounding box center [225, 136] width 9 height 9
checkbox input "true"
click at [225, 173] on input "checkbox" at bounding box center [225, 177] width 9 height 9
checkbox input "true"
click at [223, 194] on input "checkbox" at bounding box center [225, 198] width 9 height 9
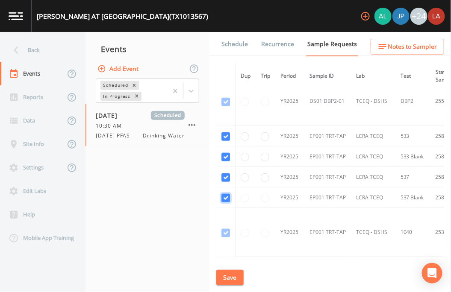
checkbox input "true"
click at [237, 269] on button "Save" at bounding box center [229, 278] width 27 height 16
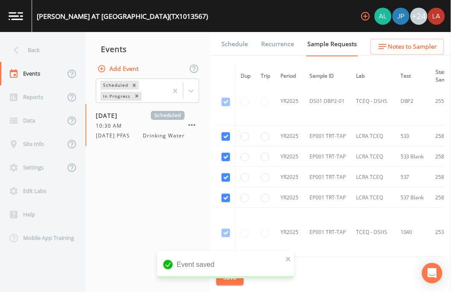
click at [226, 42] on link "Schedule" at bounding box center [234, 44] width 29 height 24
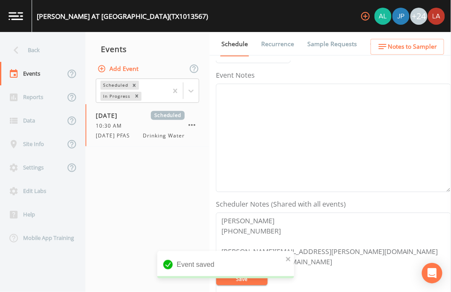
scroll to position [190, 0]
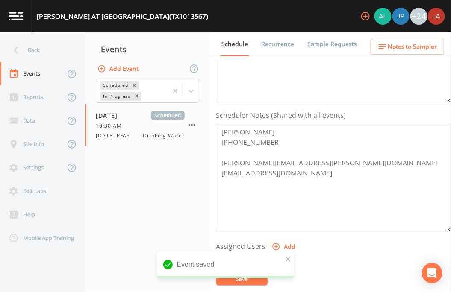
click at [289, 239] on button "Add" at bounding box center [284, 247] width 29 height 16
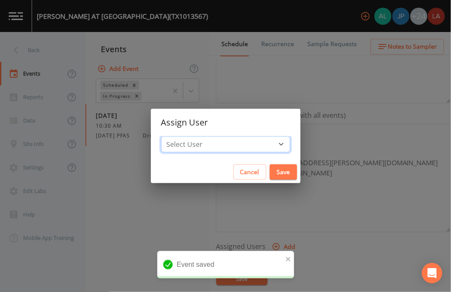
click at [241, 143] on select "Select User [PERSON_NAME] [PERSON_NAME] [PERSON_NAME] [PERSON_NAME] [PERSON_NAM…" at bounding box center [225, 144] width 129 height 16
select select "0c4ac92a-2052-4971-af99-d49bdd27a7b1"
click at [180, 136] on select "Select User [PERSON_NAME] [PERSON_NAME] [PERSON_NAME] [PERSON_NAME] [PERSON_NAM…" at bounding box center [225, 144] width 129 height 16
click at [270, 169] on button "Save" at bounding box center [283, 172] width 27 height 16
select select
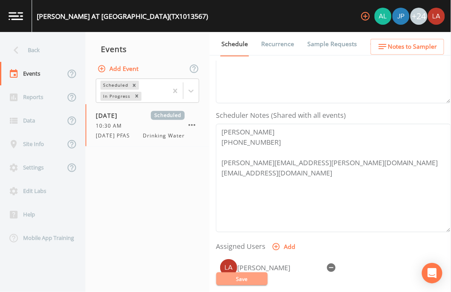
click at [248, 269] on button "Save" at bounding box center [241, 279] width 51 height 13
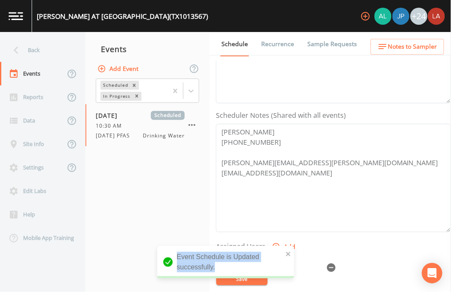
click at [157, 269] on div "notification timer" at bounding box center [157, 277] width 0 height 2
click at [37, 43] on div "Back" at bounding box center [38, 49] width 77 height 23
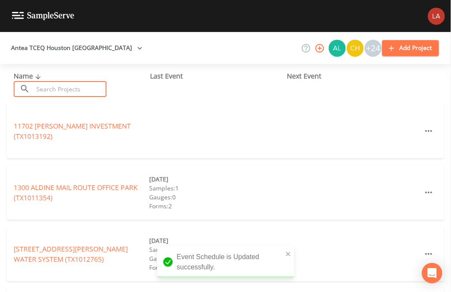
click at [49, 86] on input "text" at bounding box center [69, 89] width 73 height 16
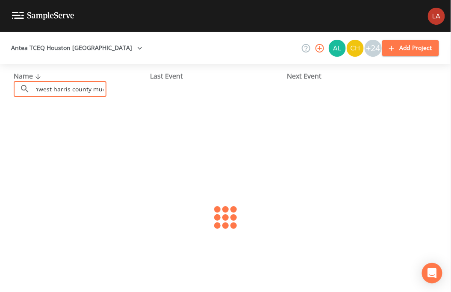
scroll to position [0, 21]
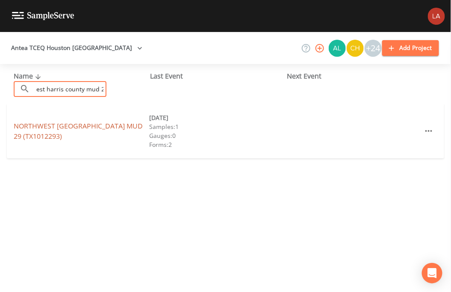
type input "northwest harris county mud 29"
click at [28, 140] on link "[GEOGRAPHIC_DATA] 29 (TX1012293)" at bounding box center [78, 131] width 129 height 20
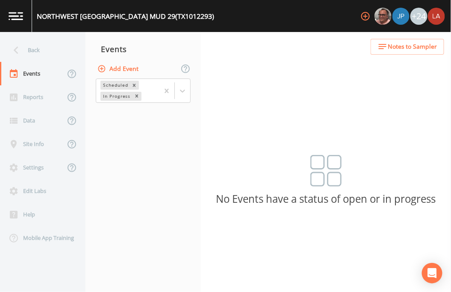
click at [120, 72] on button "Add Event" at bounding box center [119, 69] width 46 height 16
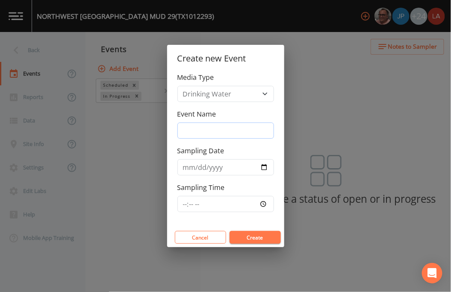
click at [218, 125] on input "Event Name" at bounding box center [225, 131] width 97 height 16
paste input "[DATE] PFAS"
type input "[DATE] PFAS"
click at [183, 170] on input "Sampling Date" at bounding box center [225, 167] width 97 height 16
type input "[DATE]"
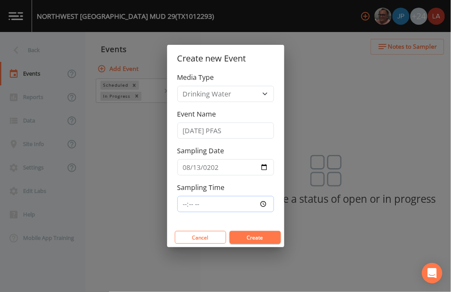
type input "10:45"
click at [229, 231] on button "Create" at bounding box center [254, 237] width 51 height 13
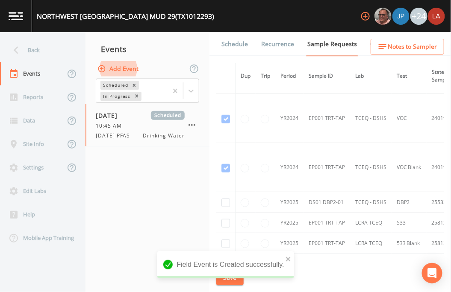
scroll to position [190, 0]
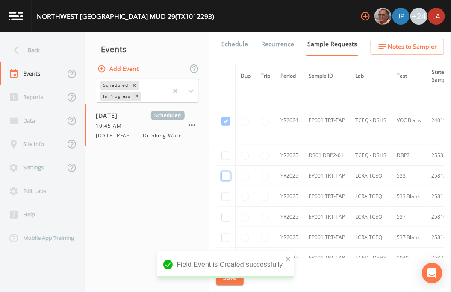
click at [224, 174] on input "checkbox" at bounding box center [225, 176] width 9 height 9
checkbox input "true"
click at [224, 197] on input "checkbox" at bounding box center [225, 197] width 9 height 9
checkbox input "true"
click at [223, 221] on td at bounding box center [225, 217] width 19 height 21
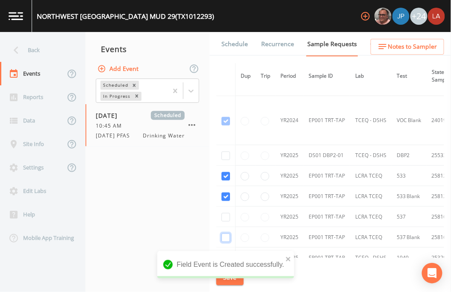
drag, startPoint x: 226, startPoint y: 233, endPoint x: 225, endPoint y: 218, distance: 14.6
click at [226, 234] on input "checkbox" at bounding box center [225, 238] width 9 height 9
checkbox input "true"
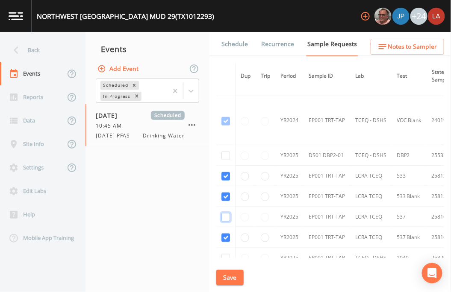
click at [226, 217] on input "checkbox" at bounding box center [225, 217] width 9 height 9
checkbox input "true"
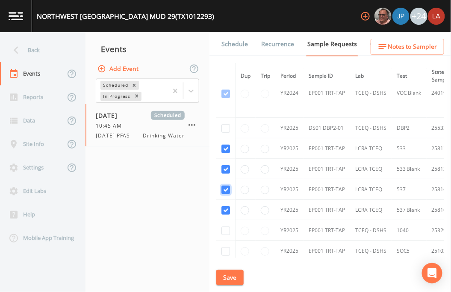
scroll to position [235, 0]
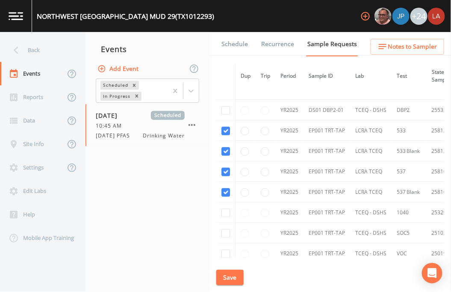
click at [233, 269] on button "Save" at bounding box center [229, 278] width 27 height 16
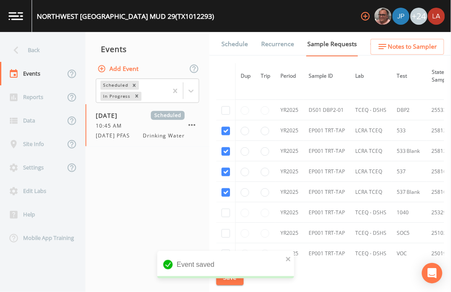
click at [229, 43] on link "Schedule" at bounding box center [234, 44] width 29 height 24
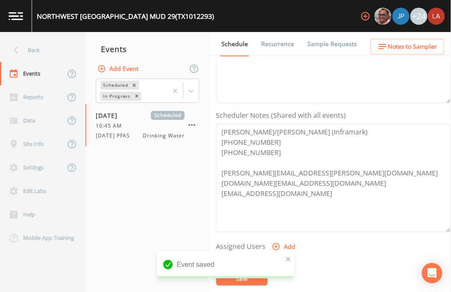
scroll to position [237, 0]
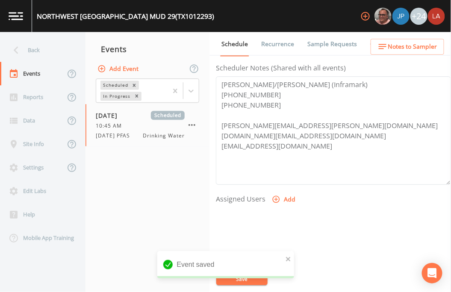
click at [292, 195] on button "Add" at bounding box center [284, 200] width 29 height 16
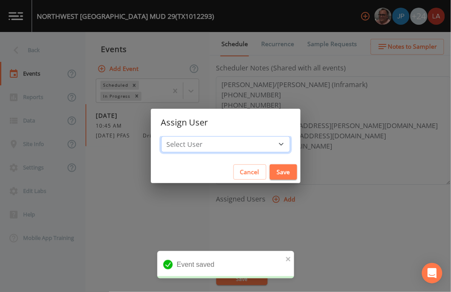
click at [232, 147] on select "Select User [PERSON_NAME] [PERSON_NAME] [PERSON_NAME] [PERSON_NAME] [PERSON_NAM…" at bounding box center [225, 144] width 129 height 16
select select "0c4ac92a-2052-4971-af99-d49bdd27a7b1"
click at [180, 136] on select "Select User [PERSON_NAME] [PERSON_NAME] [PERSON_NAME] [PERSON_NAME] [PERSON_NAM…" at bounding box center [225, 144] width 129 height 16
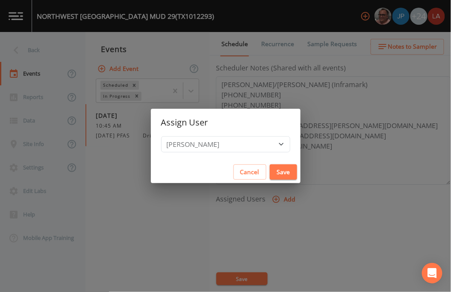
click at [270, 180] on div "Cancel Save" at bounding box center [226, 172] width 150 height 23
click at [270, 171] on button "Save" at bounding box center [283, 172] width 27 height 16
select select
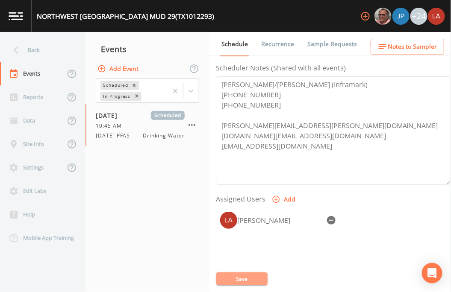
click at [244, 269] on button "Save" at bounding box center [241, 279] width 51 height 13
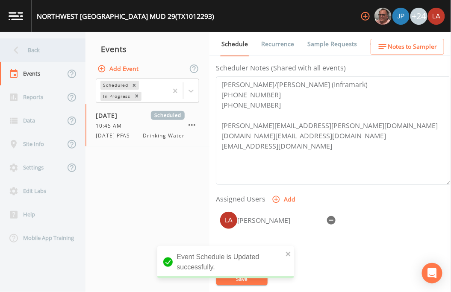
click at [47, 45] on div "Back" at bounding box center [38, 49] width 77 height 23
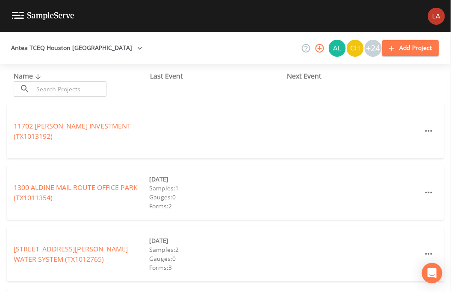
click at [50, 91] on input "text" at bounding box center [69, 89] width 73 height 16
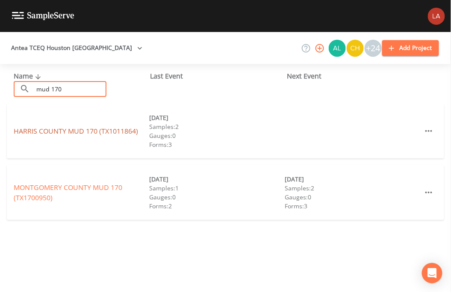
type input "mud 170"
click at [41, 129] on link "[GEOGRAPHIC_DATA] 170 (TX1011864)" at bounding box center [76, 130] width 124 height 9
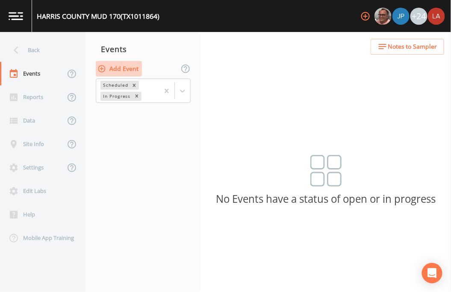
click at [119, 70] on button "Add Event" at bounding box center [119, 69] width 46 height 16
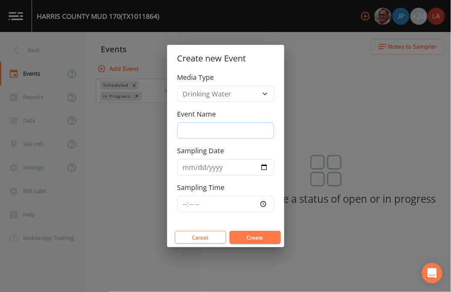
click at [209, 132] on input "Event Name" at bounding box center [225, 131] width 97 height 16
paste input "[DATE] PFAS"
type input "[DATE] PFAS"
click at [190, 167] on input "Sampling Date" at bounding box center [225, 167] width 97 height 16
click at [192, 165] on input "0132-08-07" at bounding box center [225, 167] width 97 height 16
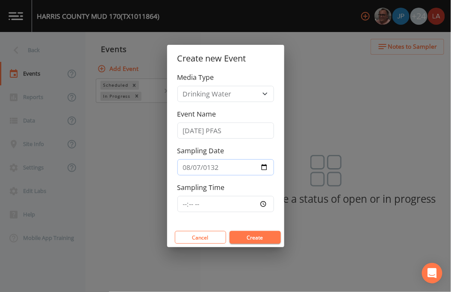
click at [199, 164] on input "0132-08-07" at bounding box center [225, 167] width 97 height 16
type input "[DATE]"
type input "11:00"
click at [229, 231] on button "Create" at bounding box center [254, 237] width 51 height 13
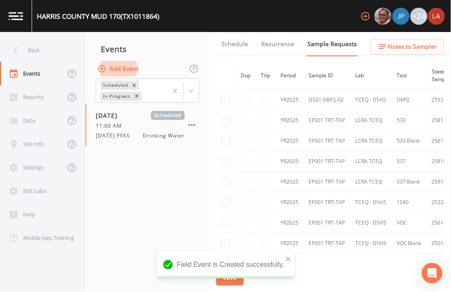
scroll to position [427, 0]
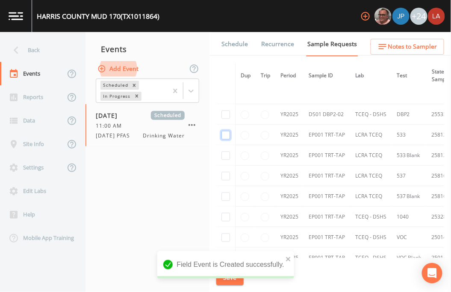
click at [225, 137] on input "checkbox" at bounding box center [225, 135] width 9 height 9
checkbox input "true"
click at [226, 154] on input "checkbox" at bounding box center [225, 156] width 9 height 9
checkbox input "true"
click at [223, 177] on input "checkbox" at bounding box center [225, 176] width 9 height 9
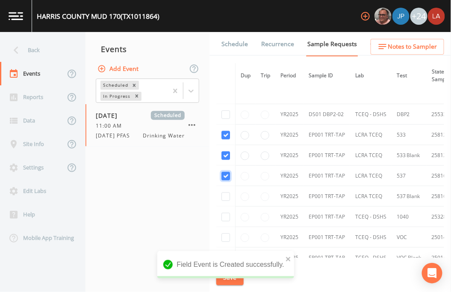
checkbox input "true"
click at [224, 197] on input "checkbox" at bounding box center [225, 197] width 9 height 9
checkbox input "true"
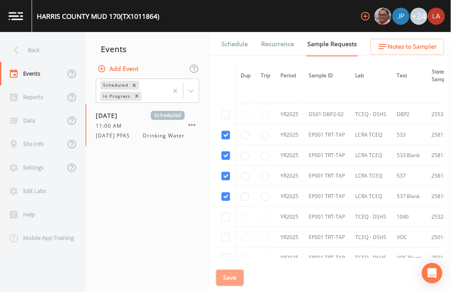
click at [222, 269] on button "Save" at bounding box center [229, 278] width 27 height 16
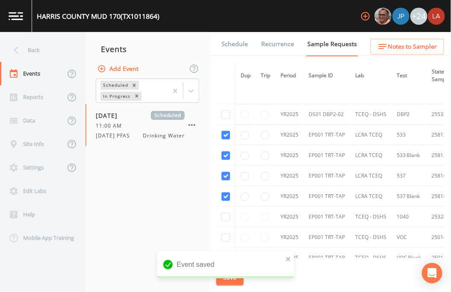
click at [233, 46] on link "Schedule" at bounding box center [234, 44] width 29 height 24
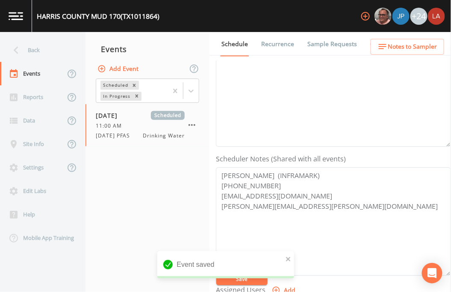
scroll to position [237, 0]
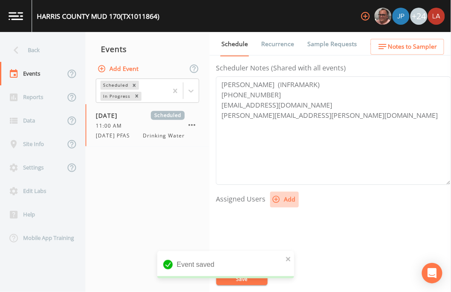
click at [276, 199] on icon "button" at bounding box center [276, 199] width 9 height 9
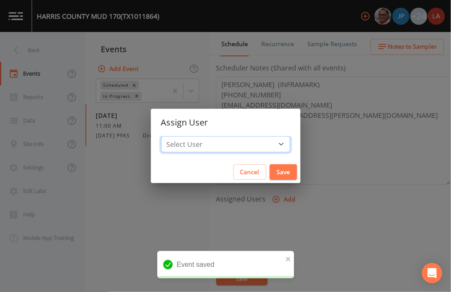
click at [235, 142] on select "Select User [PERSON_NAME] [PERSON_NAME] [PERSON_NAME] [PERSON_NAME] [PERSON_NAM…" at bounding box center [225, 144] width 129 height 16
select select "0c4ac92a-2052-4971-af99-d49bdd27a7b1"
click at [180, 136] on select "Select User [PERSON_NAME] [PERSON_NAME] [PERSON_NAME] [PERSON_NAME] [PERSON_NAM…" at bounding box center [225, 144] width 129 height 16
click at [248, 166] on div "Cancel Save" at bounding box center [226, 172] width 150 height 23
click at [270, 167] on button "Save" at bounding box center [283, 172] width 27 height 16
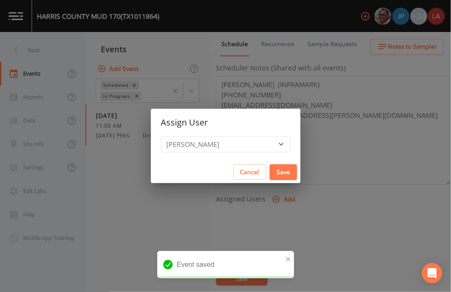
select select
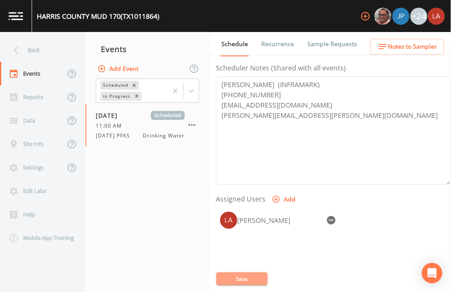
click at [252, 269] on button "Save" at bounding box center [241, 279] width 51 height 13
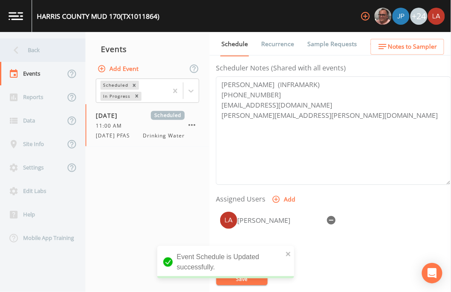
click at [47, 47] on div "Back" at bounding box center [38, 49] width 77 height 23
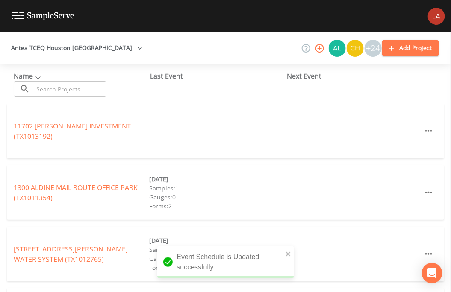
click at [79, 87] on input "text" at bounding box center [69, 89] width 73 height 16
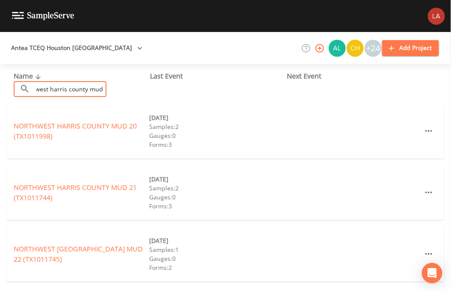
scroll to position [0, 21]
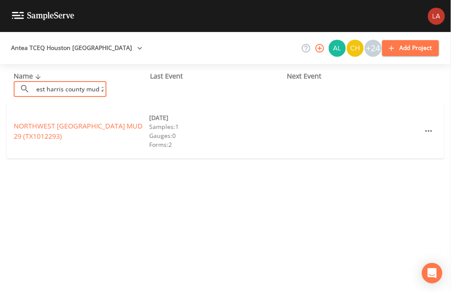
type input "northwest harris county mud 29"
click at [154, 230] on div "Name ​ northwest harris county mud 29 ​ Last Event Next Event NORTHWEST [GEOGRA…" at bounding box center [225, 178] width 451 height 228
click at [79, 127] on link "[GEOGRAPHIC_DATA] 29 (TX1012293)" at bounding box center [78, 131] width 129 height 20
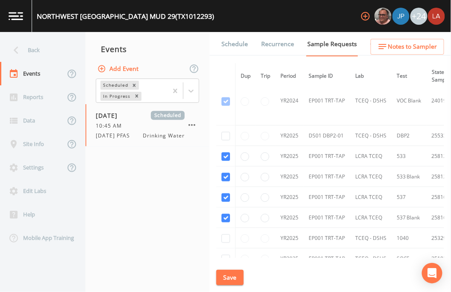
scroll to position [237, 0]
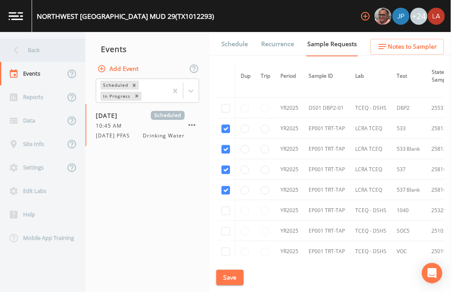
click at [39, 47] on div "Back" at bounding box center [38, 49] width 77 height 23
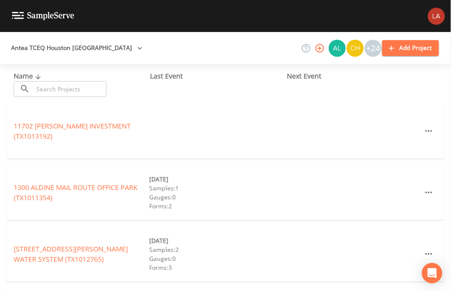
click at [97, 92] on input "text" at bounding box center [69, 89] width 73 height 16
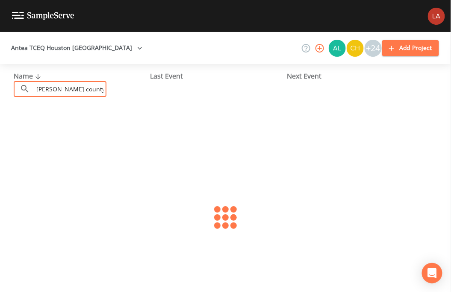
scroll to position [0, 5]
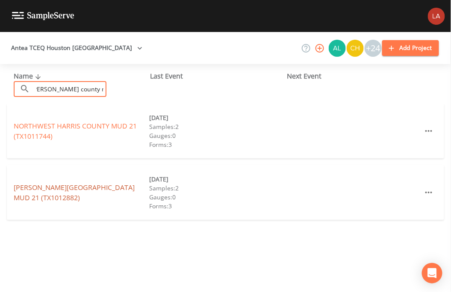
type input "[PERSON_NAME] county mud 21"
click at [64, 184] on link "[PERSON_NAME][GEOGRAPHIC_DATA] 21 (TX1012882)" at bounding box center [74, 193] width 121 height 20
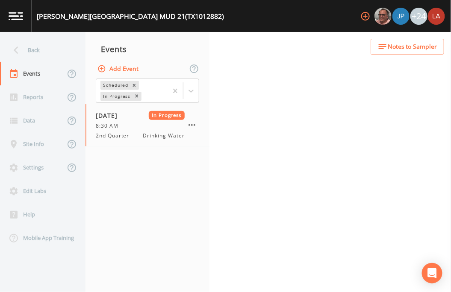
click at [124, 71] on button "Add Event" at bounding box center [119, 69] width 46 height 16
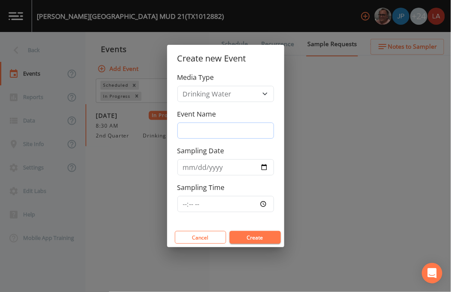
click at [223, 137] on input "Event Name" at bounding box center [225, 131] width 97 height 16
paste input "[DATE] PFAS"
type input "[DATE] PFAS"
click at [187, 165] on input "Sampling Date" at bounding box center [225, 167] width 97 height 16
type input "[DATE]"
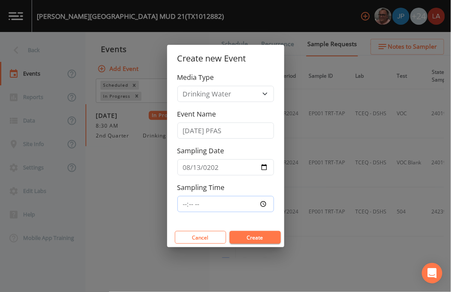
type input "11:15"
click at [229, 231] on button "Create" at bounding box center [254, 237] width 51 height 13
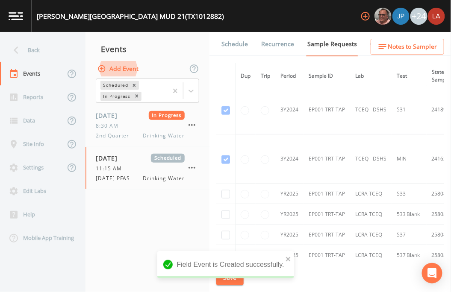
scroll to position [285, 0]
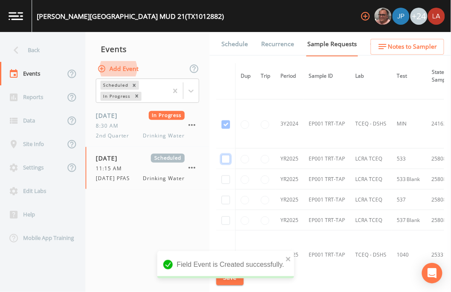
click at [228, 156] on input "checkbox" at bounding box center [225, 159] width 9 height 9
checkbox input "true"
click at [227, 177] on input "checkbox" at bounding box center [225, 180] width 9 height 9
checkbox input "true"
click at [226, 199] on input "checkbox" at bounding box center [225, 200] width 9 height 9
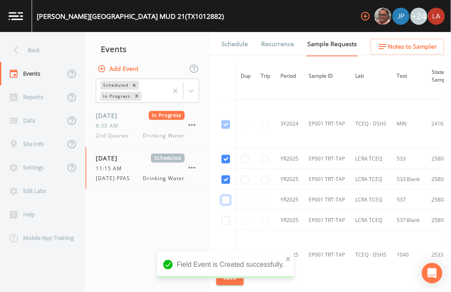
checkbox input "true"
drag, startPoint x: 227, startPoint y: 221, endPoint x: 231, endPoint y: 215, distance: 7.7
click at [227, 221] on input "checkbox" at bounding box center [225, 221] width 9 height 9
checkbox input "true"
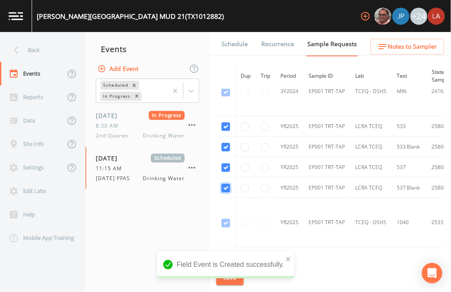
scroll to position [332, 0]
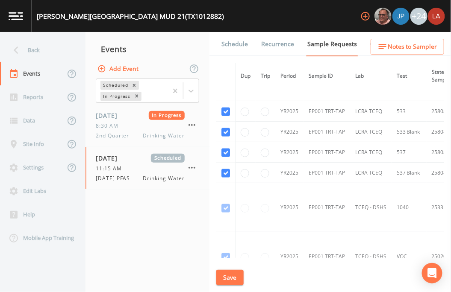
click at [232, 269] on div "Field Event is Created successfully." at bounding box center [225, 285] width 137 height 0
click at [226, 269] on button "Save" at bounding box center [229, 278] width 27 height 16
click at [234, 40] on link "Schedule" at bounding box center [234, 44] width 29 height 24
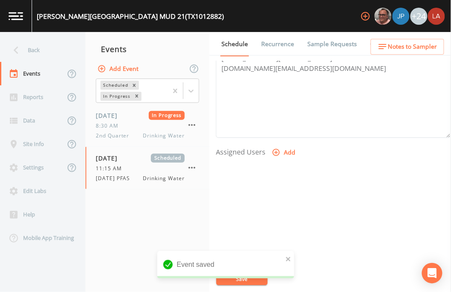
scroll to position [285, 0]
click at [282, 147] on button "Add" at bounding box center [284, 152] width 29 height 16
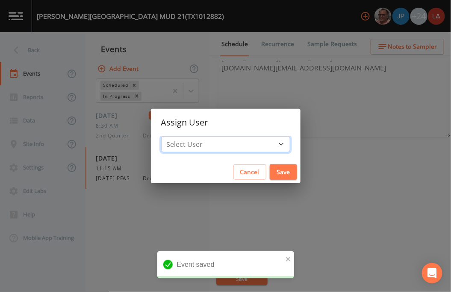
click at [236, 148] on select "Select User [PERSON_NAME] [PERSON_NAME] [PERSON_NAME] [PERSON_NAME] [PERSON_NAM…" at bounding box center [225, 144] width 129 height 16
select select "0c4ac92a-2052-4971-af99-d49bdd27a7b1"
click at [180, 136] on select "Select User [PERSON_NAME] [PERSON_NAME] [PERSON_NAME] [PERSON_NAME] [PERSON_NAM…" at bounding box center [225, 144] width 129 height 16
click at [270, 167] on button "Save" at bounding box center [283, 172] width 27 height 16
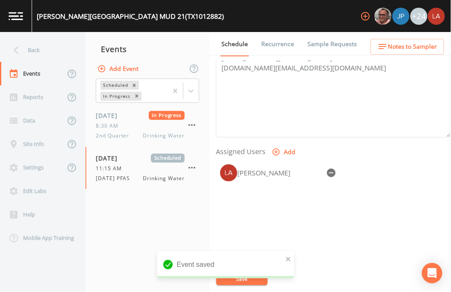
select select
click at [288, 258] on icon "close" at bounding box center [288, 259] width 6 height 7
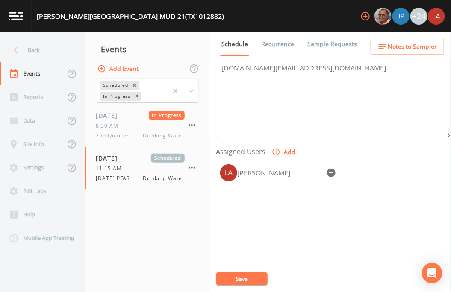
click at [242, 269] on div "Event saved" at bounding box center [225, 268] width 137 height 34
click at [227, 269] on button "Save" at bounding box center [241, 279] width 51 height 13
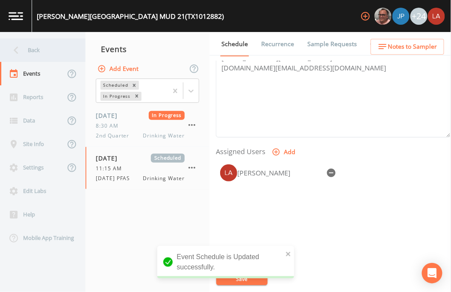
click at [44, 49] on div "Back" at bounding box center [38, 49] width 77 height 23
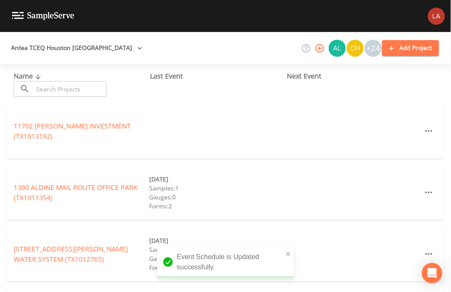
click at [54, 87] on input "text" at bounding box center [69, 89] width 73 height 16
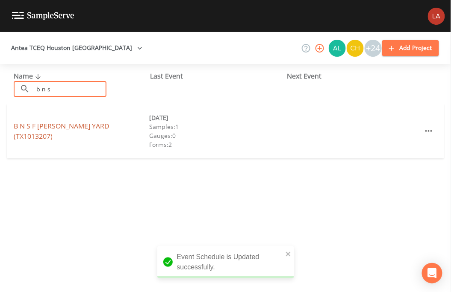
type input "b n s"
click at [38, 127] on link "B N S F [PERSON_NAME] YARD (TX1013207)" at bounding box center [62, 131] width 96 height 20
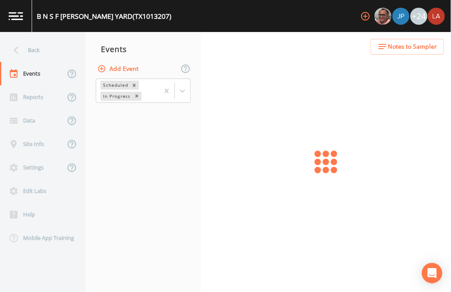
click at [109, 71] on button "Add Event" at bounding box center [119, 69] width 46 height 16
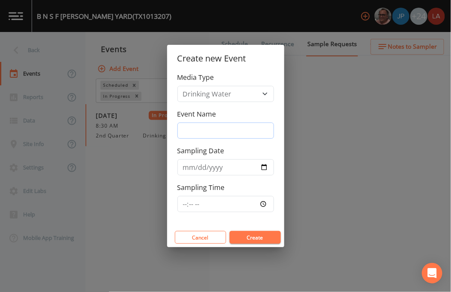
click at [210, 132] on input "Event Name" at bounding box center [225, 131] width 97 height 16
paste input "[DATE] PFAS"
type input "[DATE] PFAS"
click at [184, 172] on input "Sampling Date" at bounding box center [225, 167] width 97 height 16
type input "[DATE]"
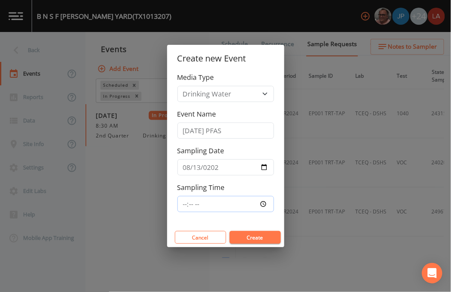
type input "11:45"
click at [229, 231] on button "Create" at bounding box center [254, 237] width 51 height 13
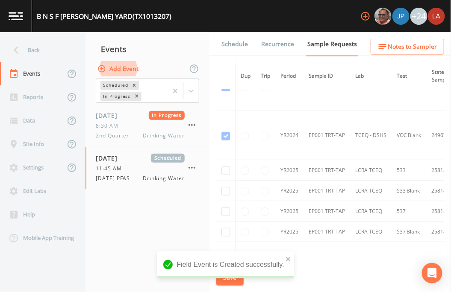
scroll to position [190, 0]
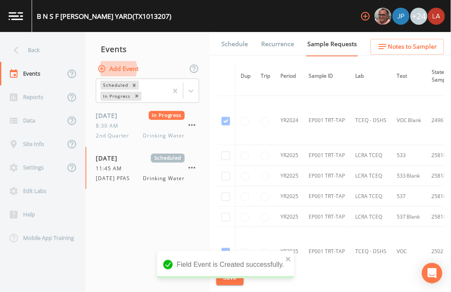
click at [229, 159] on td at bounding box center [225, 155] width 19 height 21
click at [225, 153] on input "checkbox" at bounding box center [225, 156] width 9 height 9
checkbox input "true"
click at [227, 173] on input "checkbox" at bounding box center [225, 176] width 9 height 9
checkbox input "true"
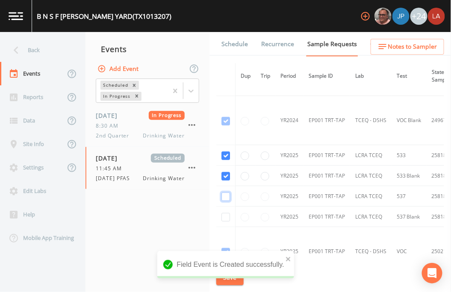
click at [221, 196] on input "checkbox" at bounding box center [225, 197] width 9 height 9
checkbox input "true"
click at [223, 216] on input "checkbox" at bounding box center [225, 217] width 9 height 9
checkbox input "true"
click at [288, 263] on button "close" at bounding box center [288, 259] width 6 height 10
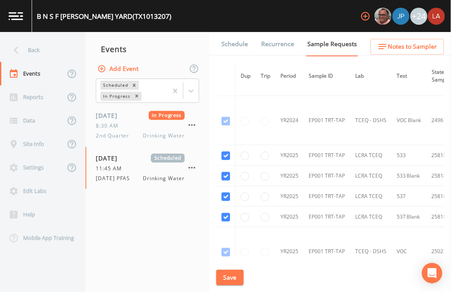
click at [226, 269] on div "B N S F [PERSON_NAME] YARD (TX1013207) +24 Back Events Reports Data Site Info S…" at bounding box center [225, 146] width 451 height 292
click at [226, 269] on button "Save" at bounding box center [229, 278] width 27 height 16
click at [237, 51] on link "Schedule" at bounding box center [234, 44] width 29 height 24
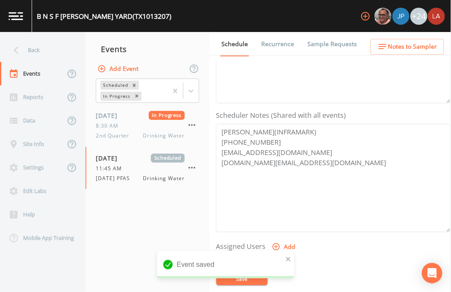
scroll to position [309, 0]
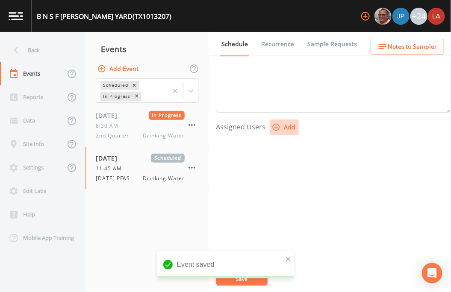
click at [278, 127] on icon "button" at bounding box center [276, 127] width 9 height 9
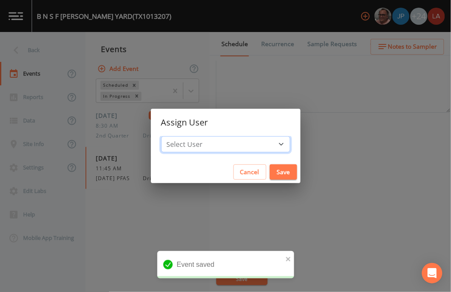
click at [225, 140] on select "Select User [PERSON_NAME] [PERSON_NAME] [PERSON_NAME] [PERSON_NAME] [PERSON_NAM…" at bounding box center [225, 144] width 129 height 16
select select "0c4ac92a-2052-4971-af99-d49bdd27a7b1"
click at [180, 136] on select "Select User [PERSON_NAME] [PERSON_NAME] [PERSON_NAME] [PERSON_NAME] [PERSON_NAM…" at bounding box center [225, 144] width 129 height 16
click at [270, 167] on button "Save" at bounding box center [283, 172] width 27 height 16
select select
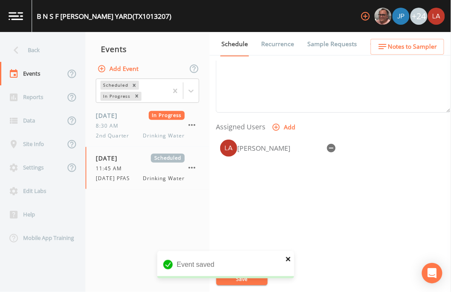
click at [288, 260] on icon "close" at bounding box center [288, 259] width 6 height 7
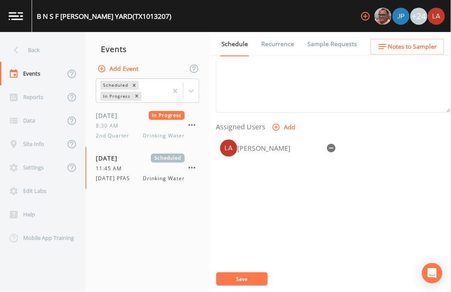
click at [244, 269] on div "Event saved" at bounding box center [225, 268] width 137 height 34
click at [242, 269] on button "Save" at bounding box center [241, 279] width 51 height 13
click at [242, 269] on div "Updating Event Schedule" at bounding box center [225, 268] width 137 height 34
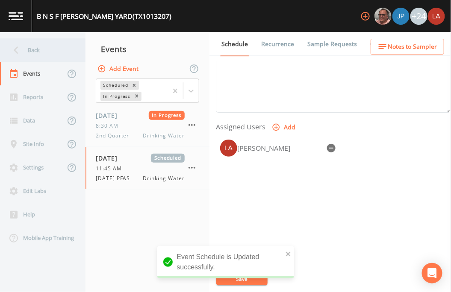
click at [41, 50] on div "Back" at bounding box center [38, 49] width 77 height 23
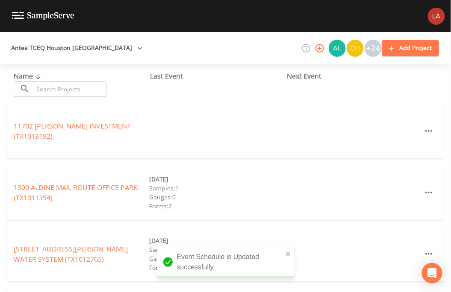
click at [183, 78] on icon at bounding box center [188, 77] width 10 height 8
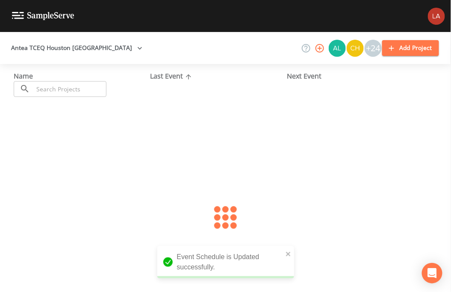
click at [171, 73] on div "Last Event" at bounding box center [218, 76] width 137 height 10
click at [183, 61] on div "Antea TCEQ Houston San Antonio +24 Add Project" at bounding box center [225, 48] width 451 height 32
